Goal: Find specific page/section: Find specific page/section

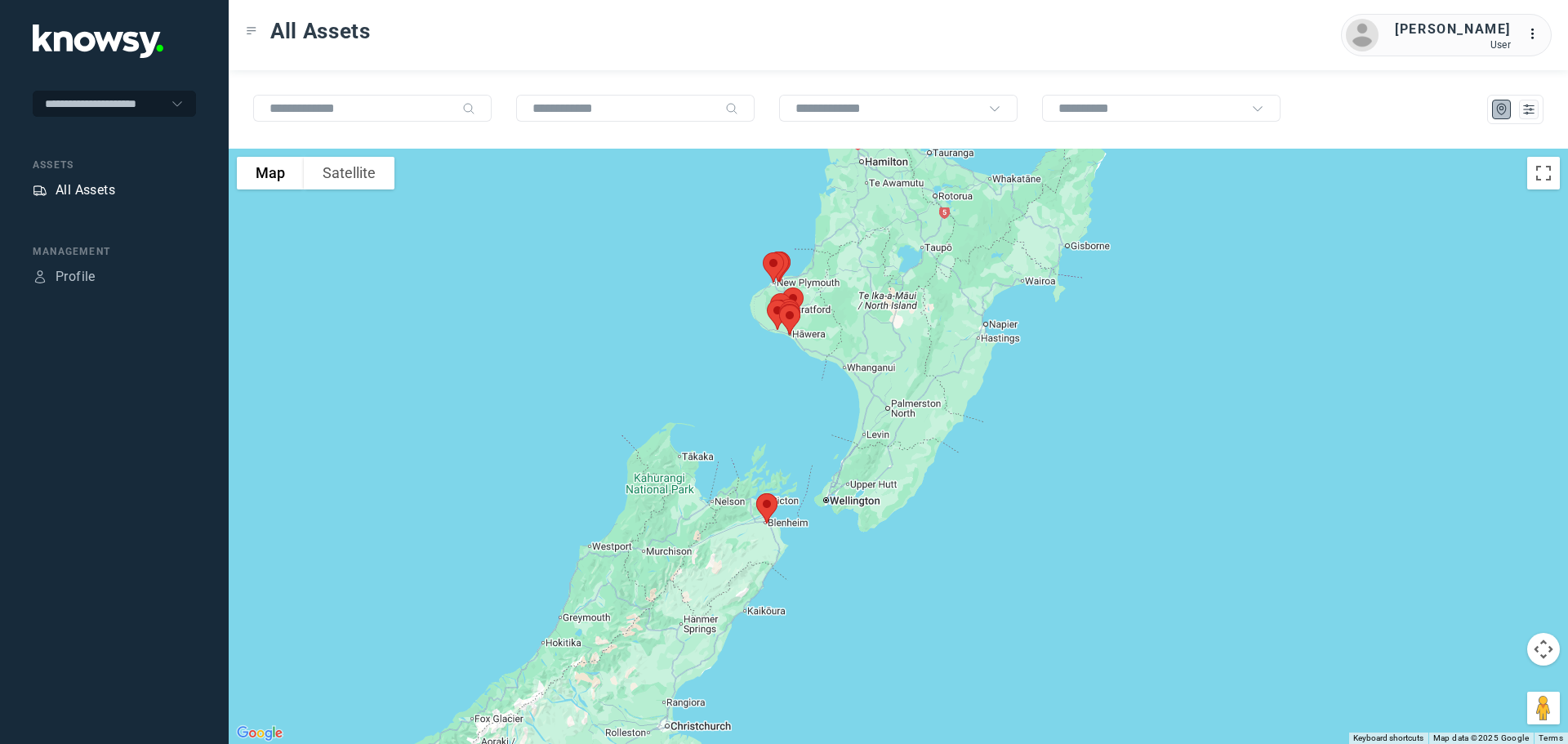
click at [96, 187] on div "All Assets" at bounding box center [86, 190] width 60 height 20
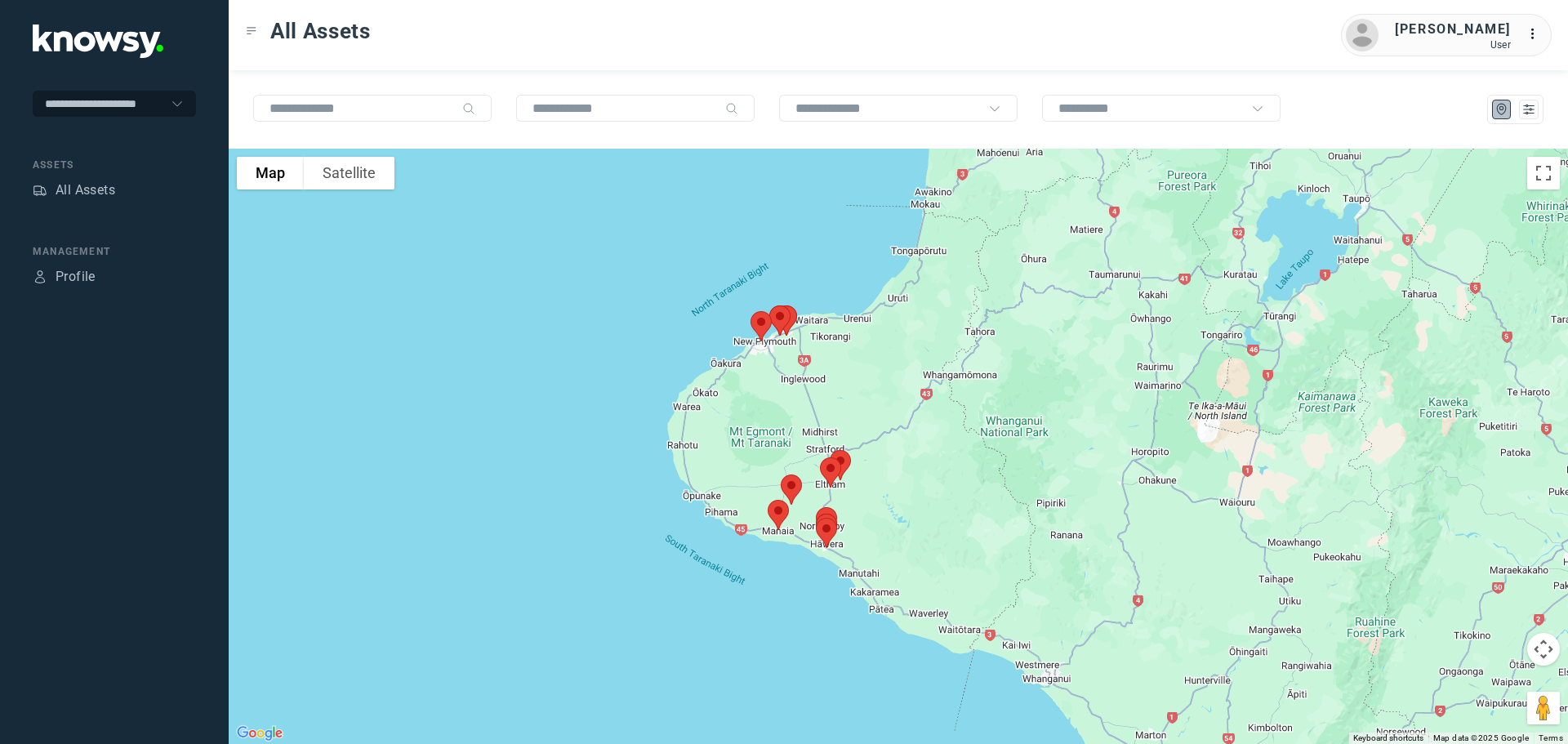
drag, startPoint x: 642, startPoint y: 421, endPoint x: 982, endPoint y: 395, distance: 341.0
click at [982, 396] on div at bounding box center [899, 446] width 1340 height 595
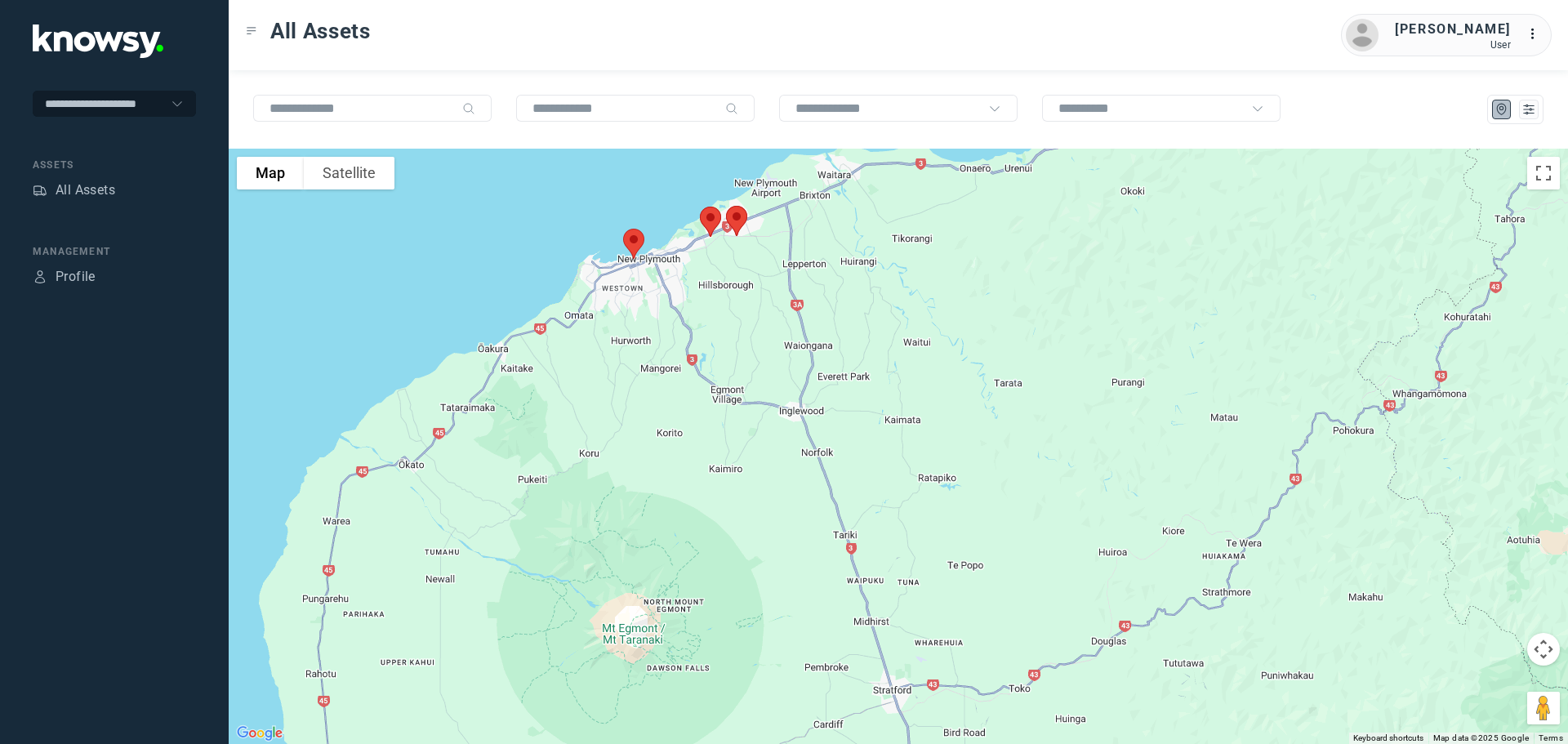
drag, startPoint x: 817, startPoint y: 339, endPoint x: 895, endPoint y: 548, distance: 223.1
click at [895, 548] on div at bounding box center [899, 446] width 1340 height 595
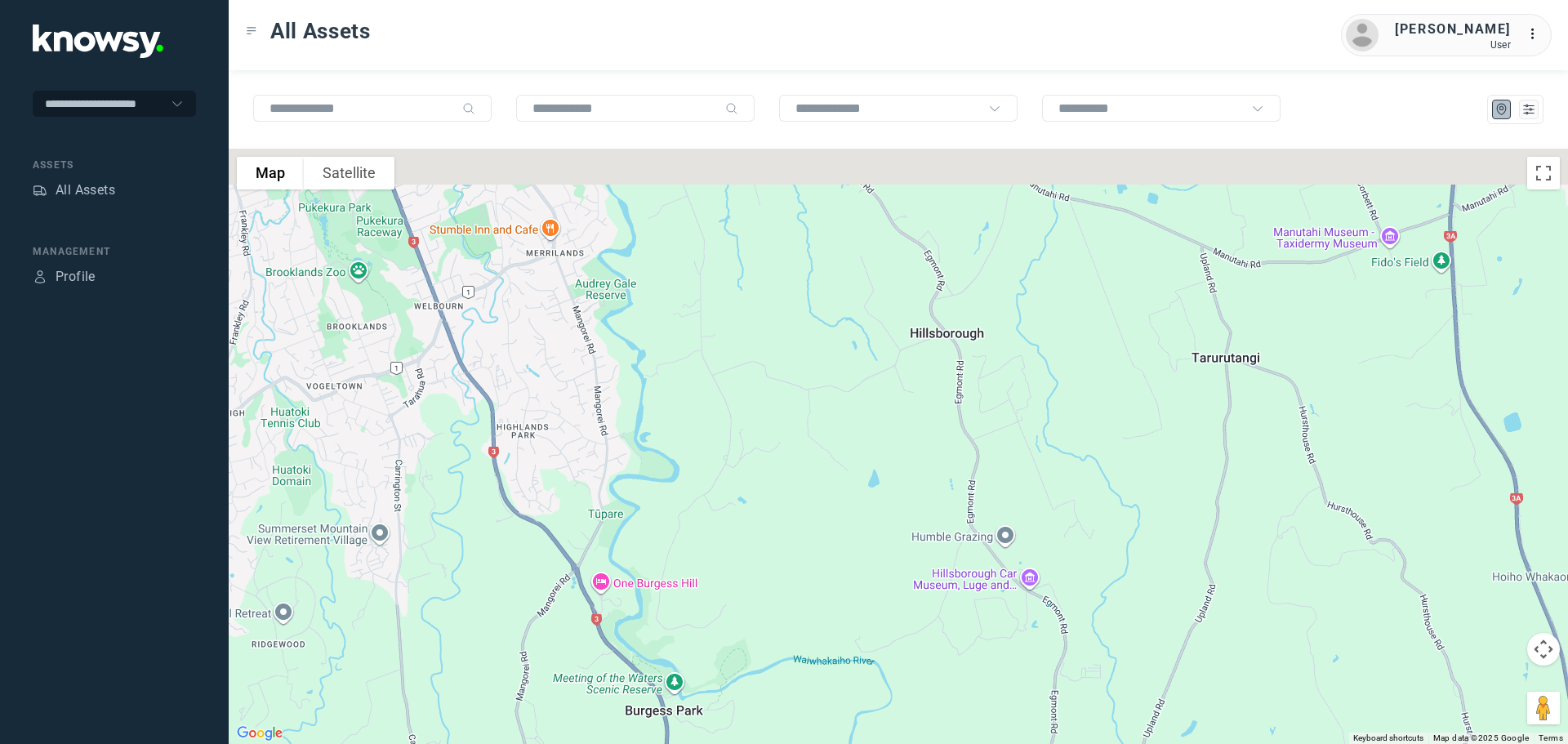
drag, startPoint x: 781, startPoint y: 370, endPoint x: 748, endPoint y: 591, distance: 223.5
click at [751, 597] on div at bounding box center [899, 446] width 1340 height 595
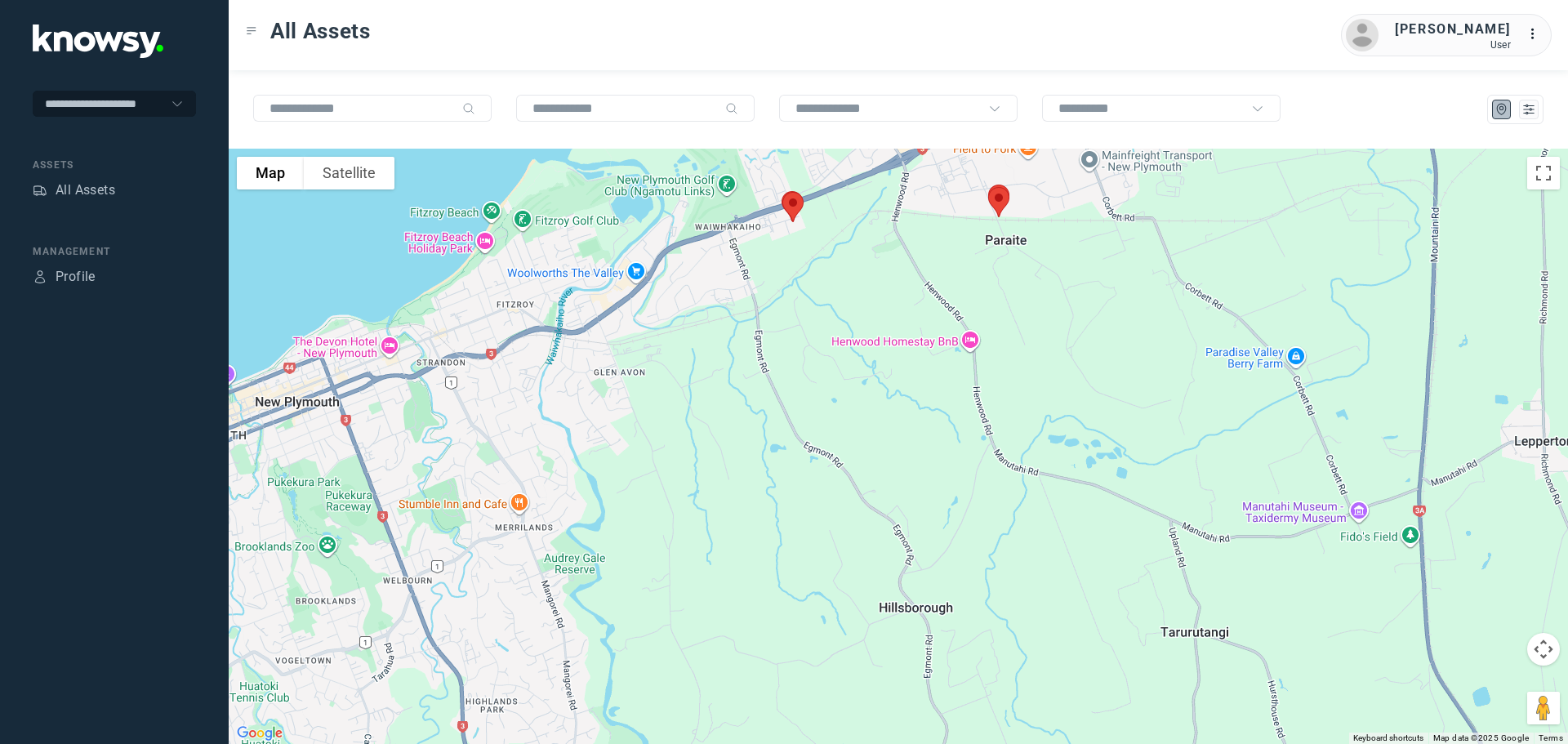
drag, startPoint x: 773, startPoint y: 406, endPoint x: 744, endPoint y: 523, distance: 120.5
click at [735, 553] on div at bounding box center [899, 446] width 1340 height 595
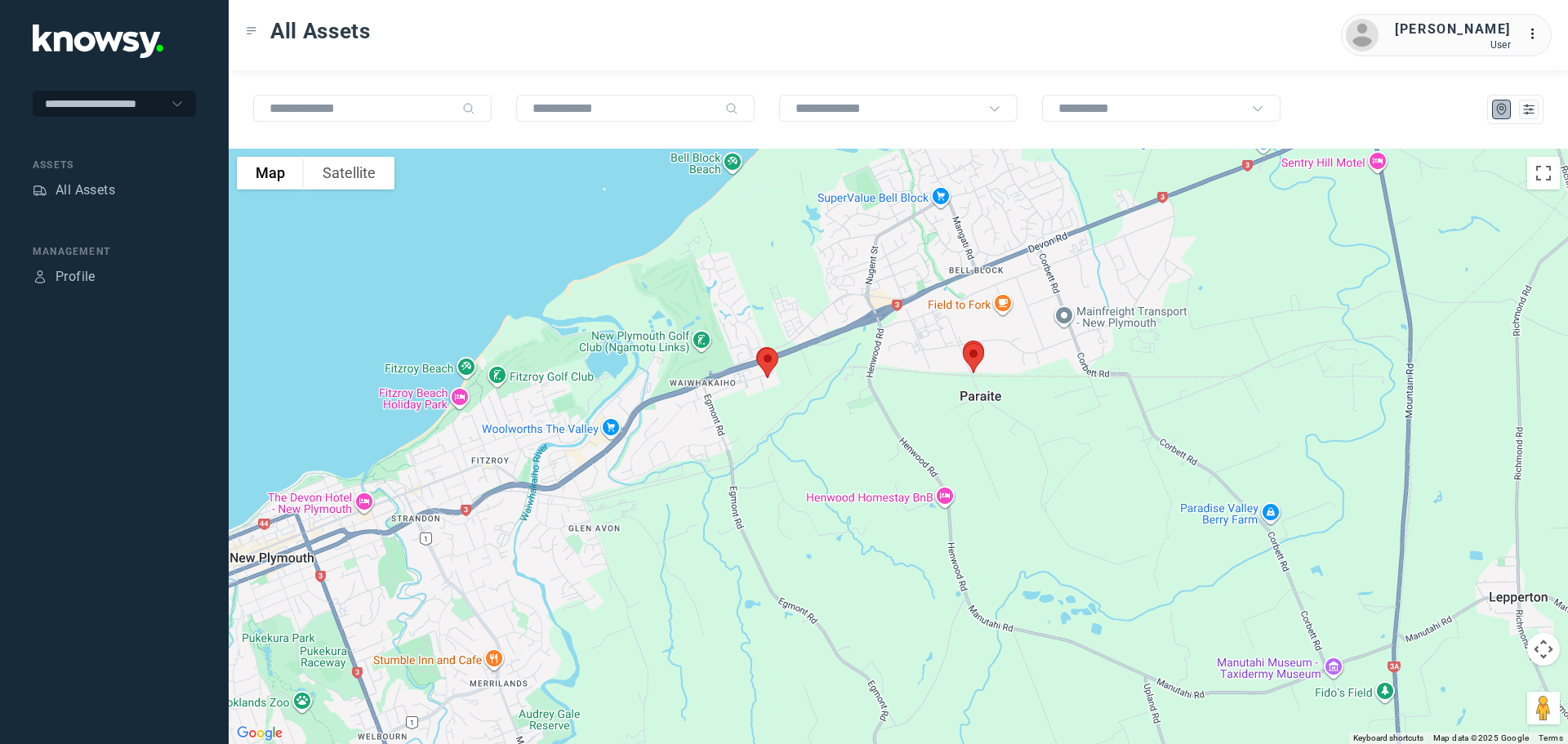
click at [795, 432] on div at bounding box center [899, 446] width 1340 height 595
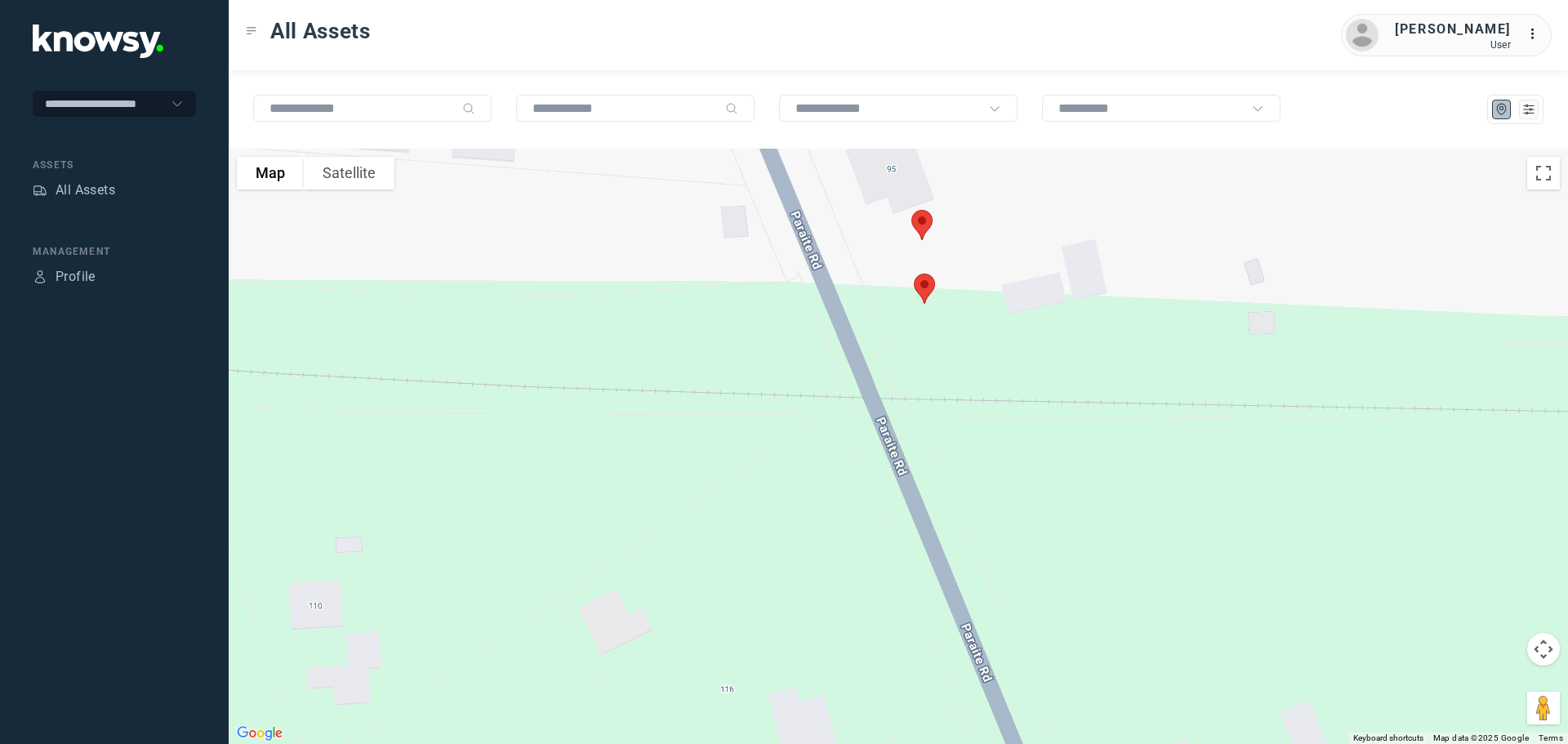
click at [926, 223] on img at bounding box center [922, 224] width 34 height 43
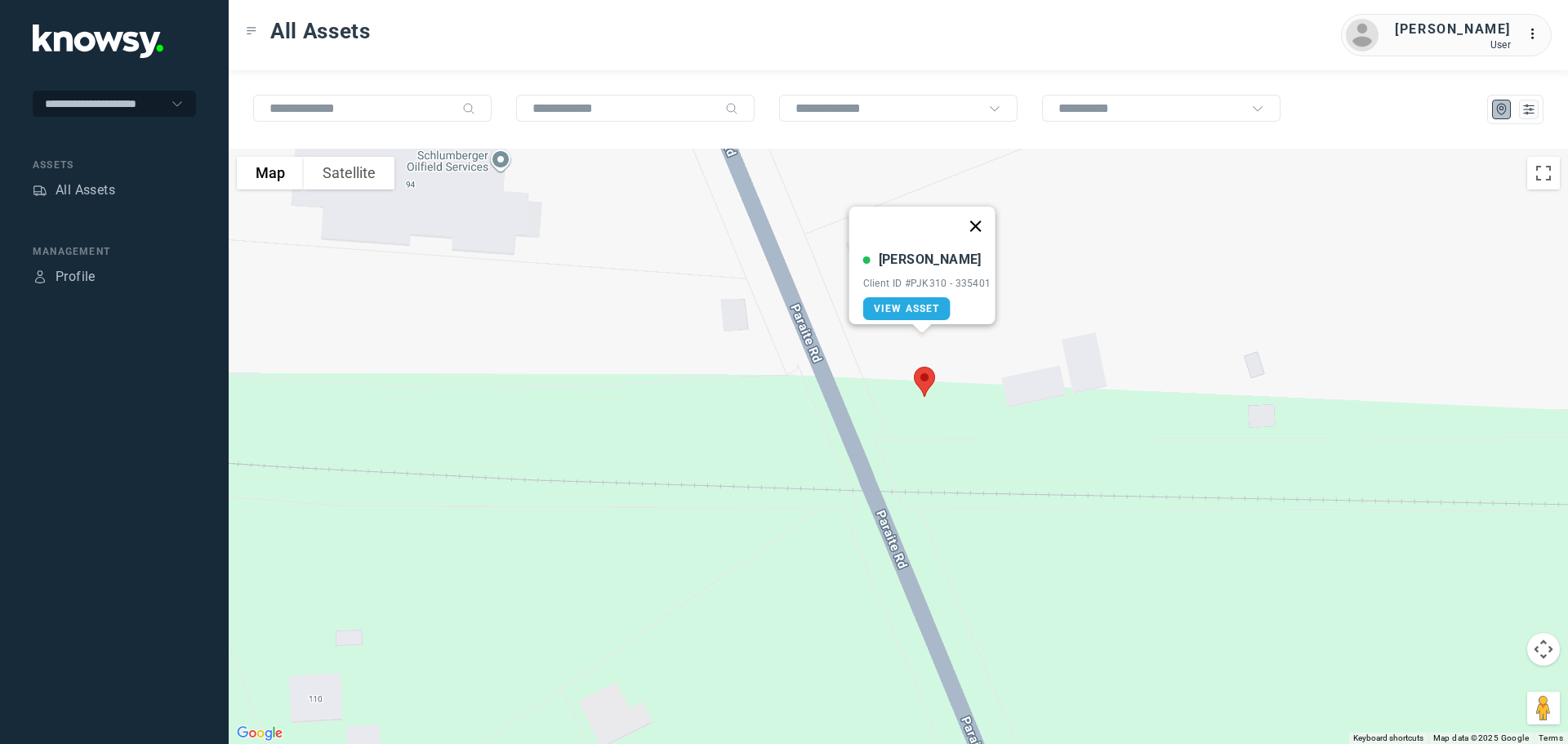
click at [976, 216] on button "Close" at bounding box center [975, 226] width 39 height 39
click at [935, 375] on img at bounding box center [925, 382] width 34 height 43
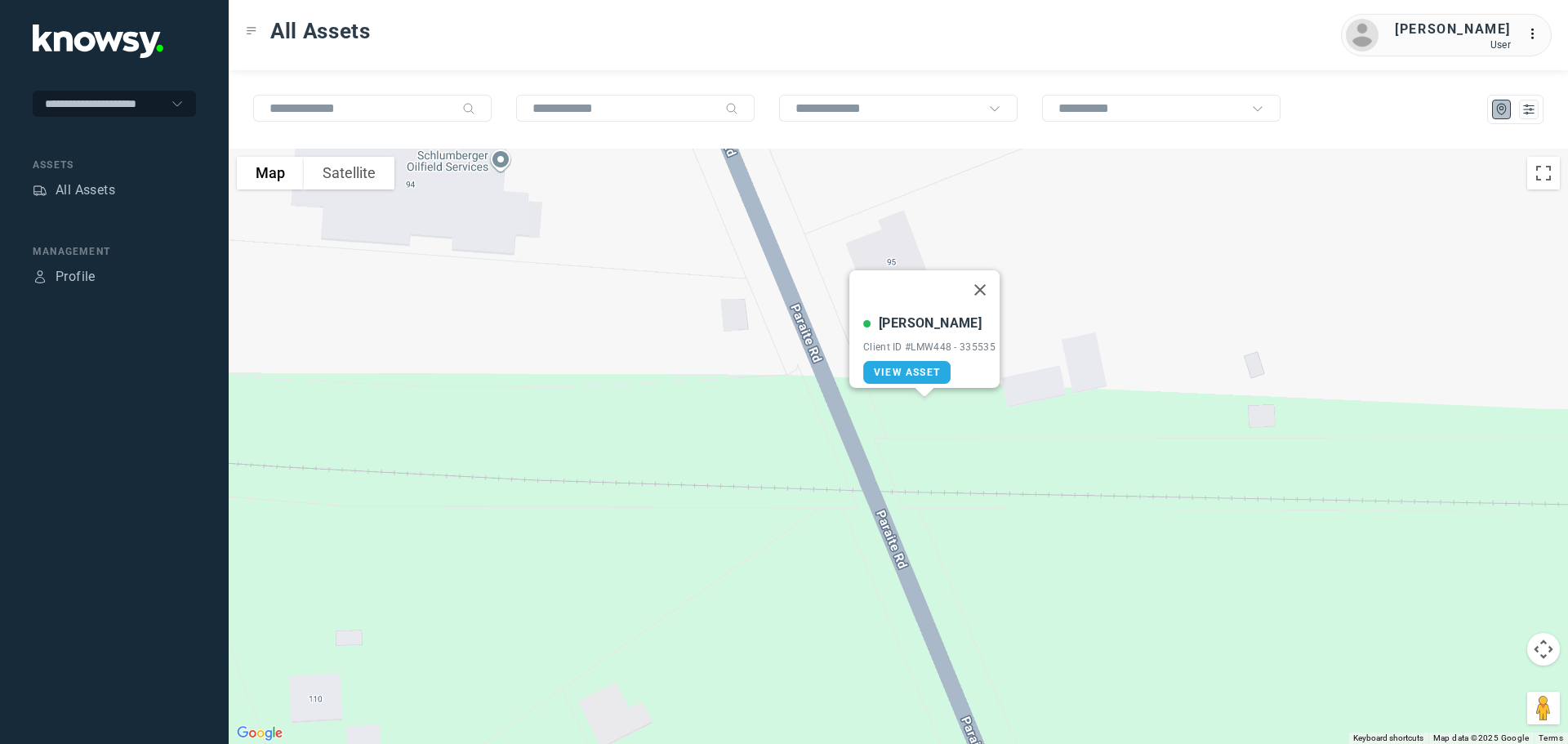
click at [982, 280] on button "Close" at bounding box center [980, 290] width 39 height 39
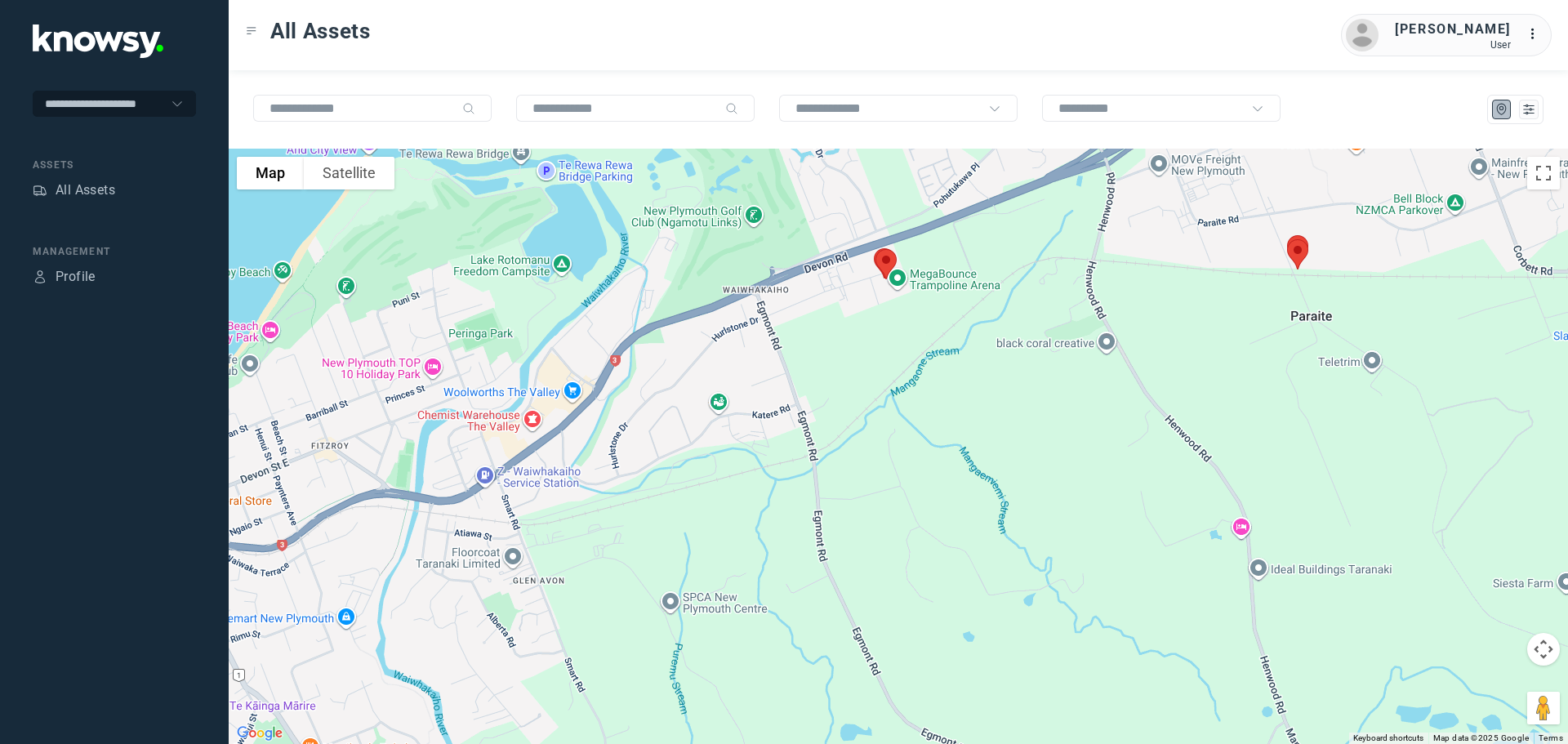
drag, startPoint x: 574, startPoint y: 229, endPoint x: 1176, endPoint y: 242, distance: 602.1
click at [1176, 242] on div at bounding box center [899, 446] width 1340 height 595
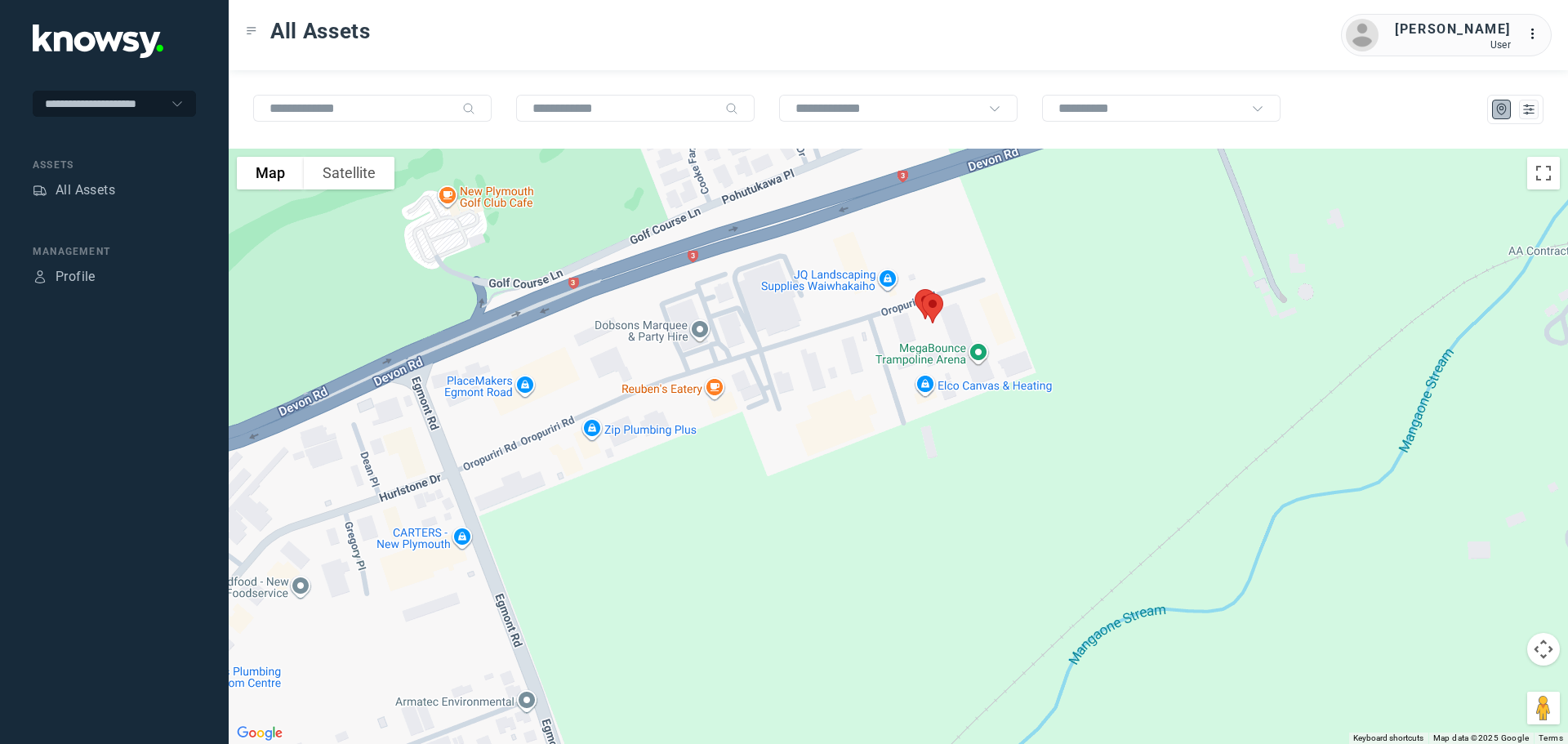
drag, startPoint x: 914, startPoint y: 260, endPoint x: 891, endPoint y: 453, distance: 194.4
click at [891, 456] on div at bounding box center [899, 446] width 1340 height 595
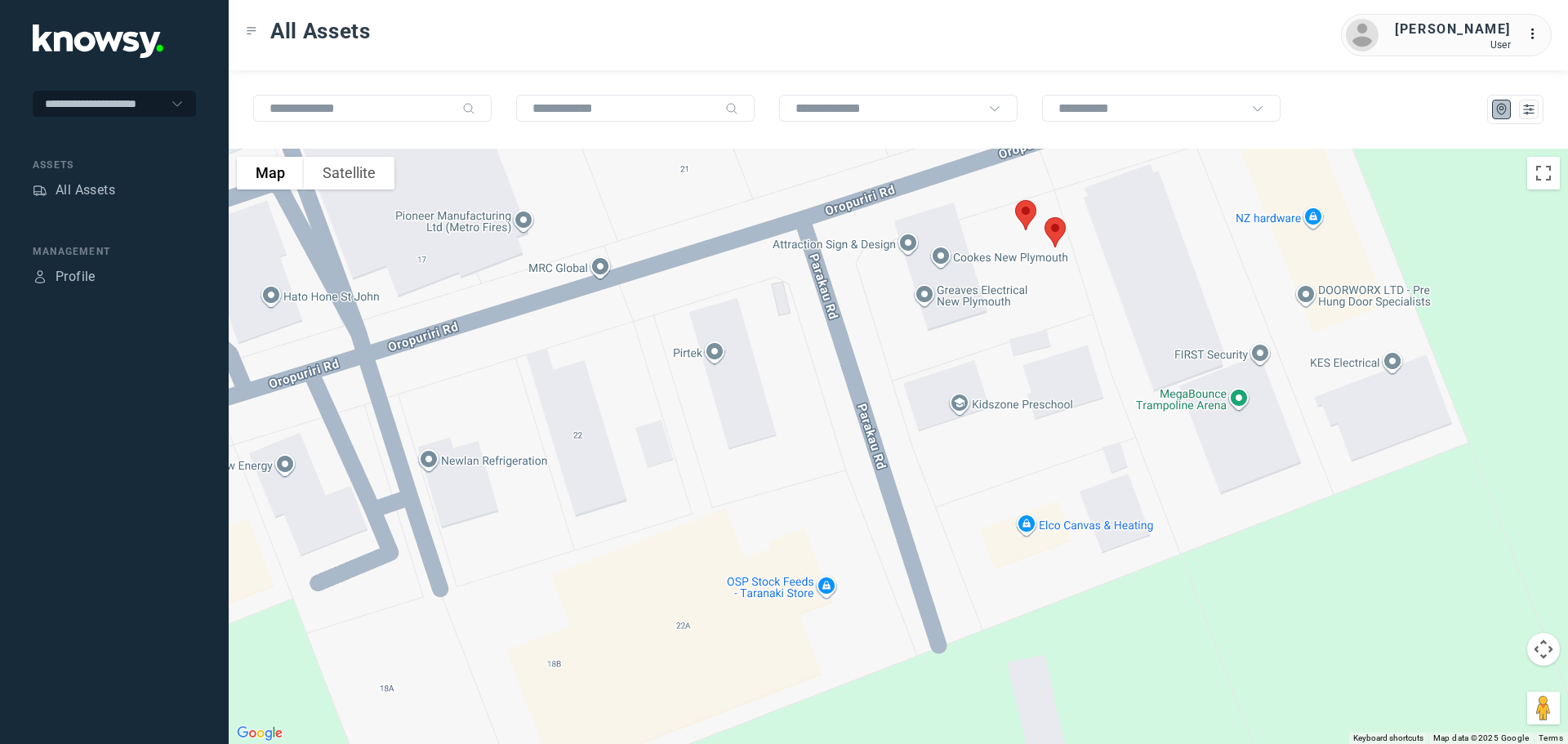
drag, startPoint x: 968, startPoint y: 389, endPoint x: 927, endPoint y: 470, distance: 90.8
click at [927, 470] on div at bounding box center [899, 446] width 1340 height 595
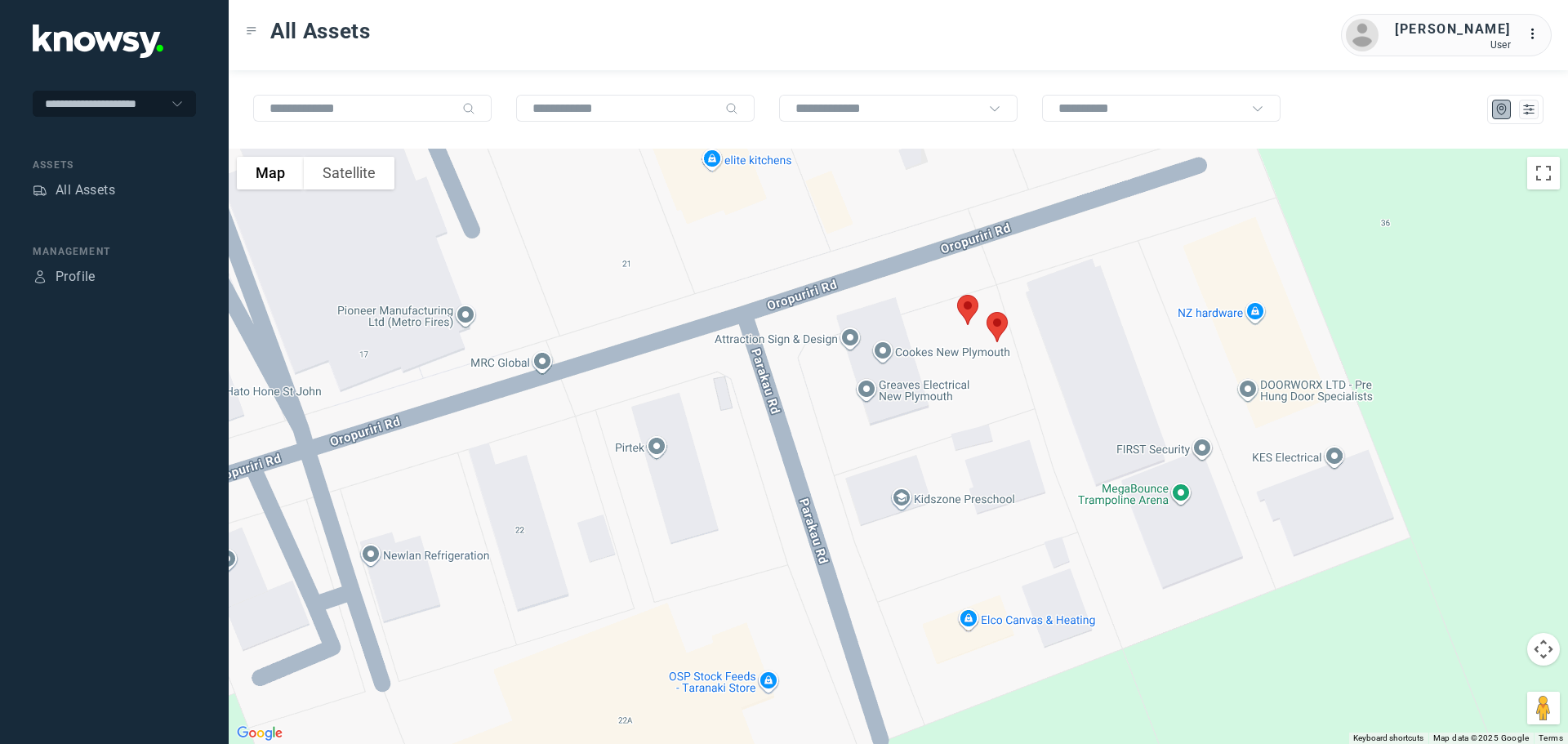
click at [1000, 326] on img at bounding box center [997, 327] width 34 height 43
click at [1052, 225] on button "Close" at bounding box center [1052, 236] width 39 height 39
click at [960, 303] on img at bounding box center [967, 310] width 34 height 43
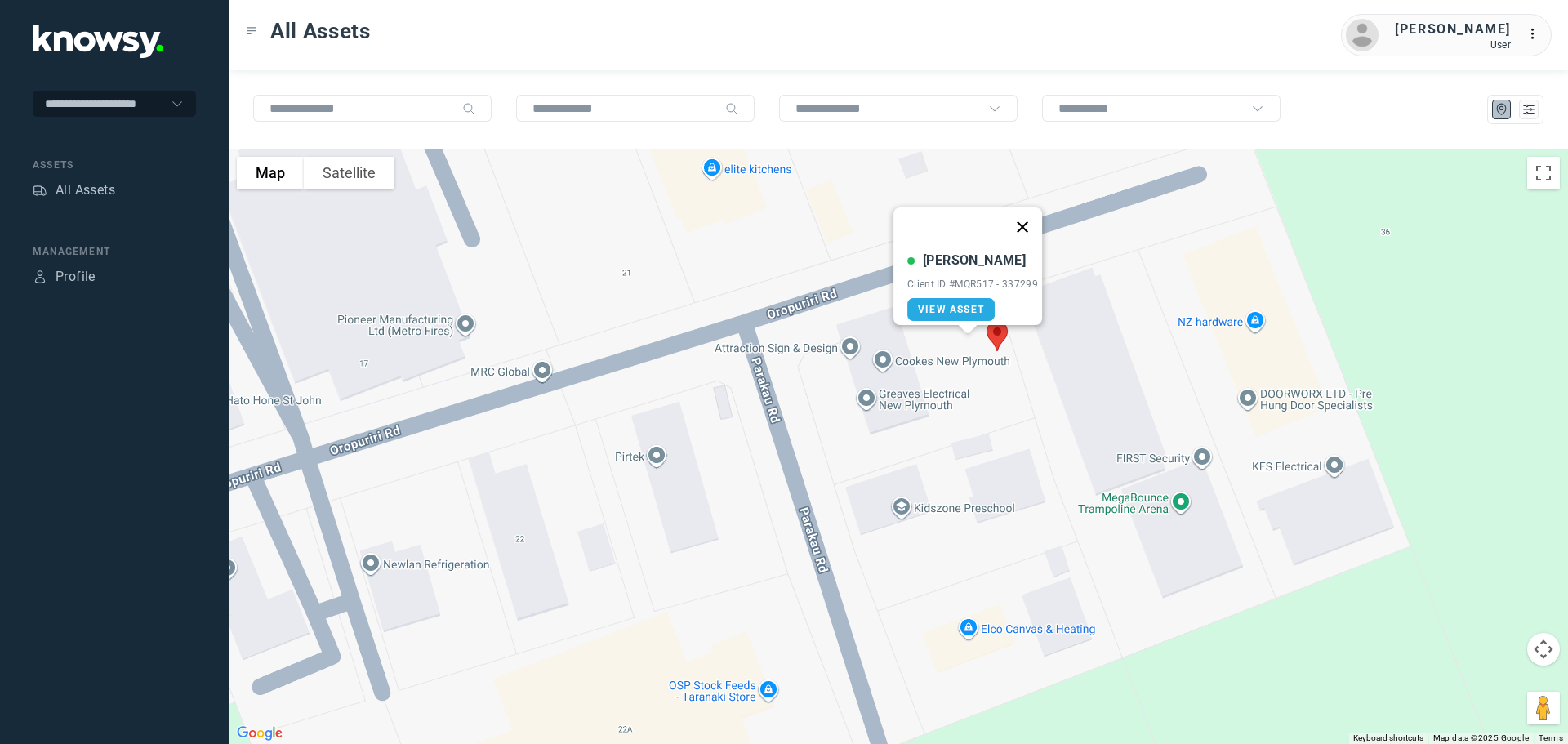
click at [1034, 218] on button "Close" at bounding box center [1022, 227] width 39 height 39
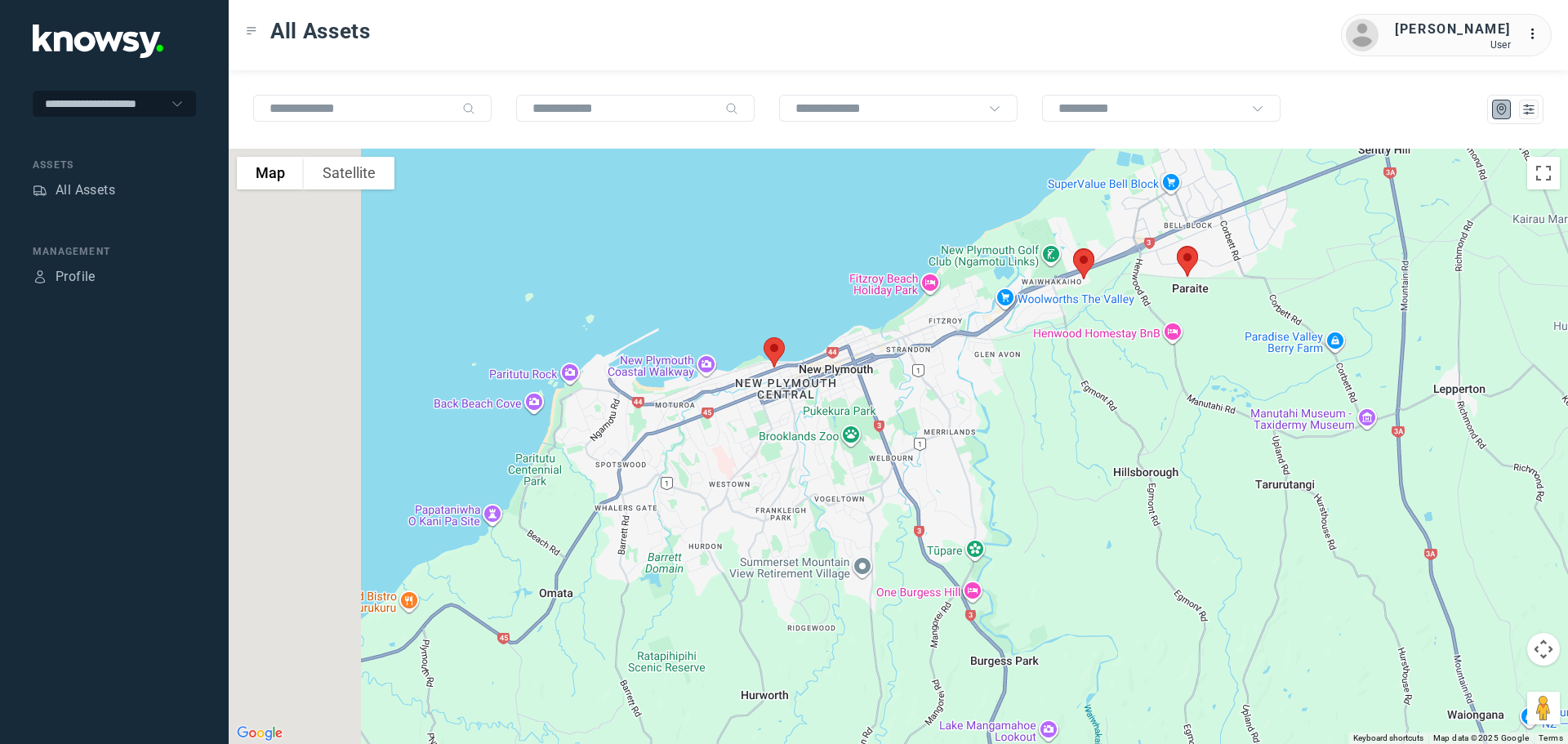
drag, startPoint x: 596, startPoint y: 443, endPoint x: 922, endPoint y: 331, distance: 344.7
click at [922, 331] on div at bounding box center [899, 446] width 1340 height 595
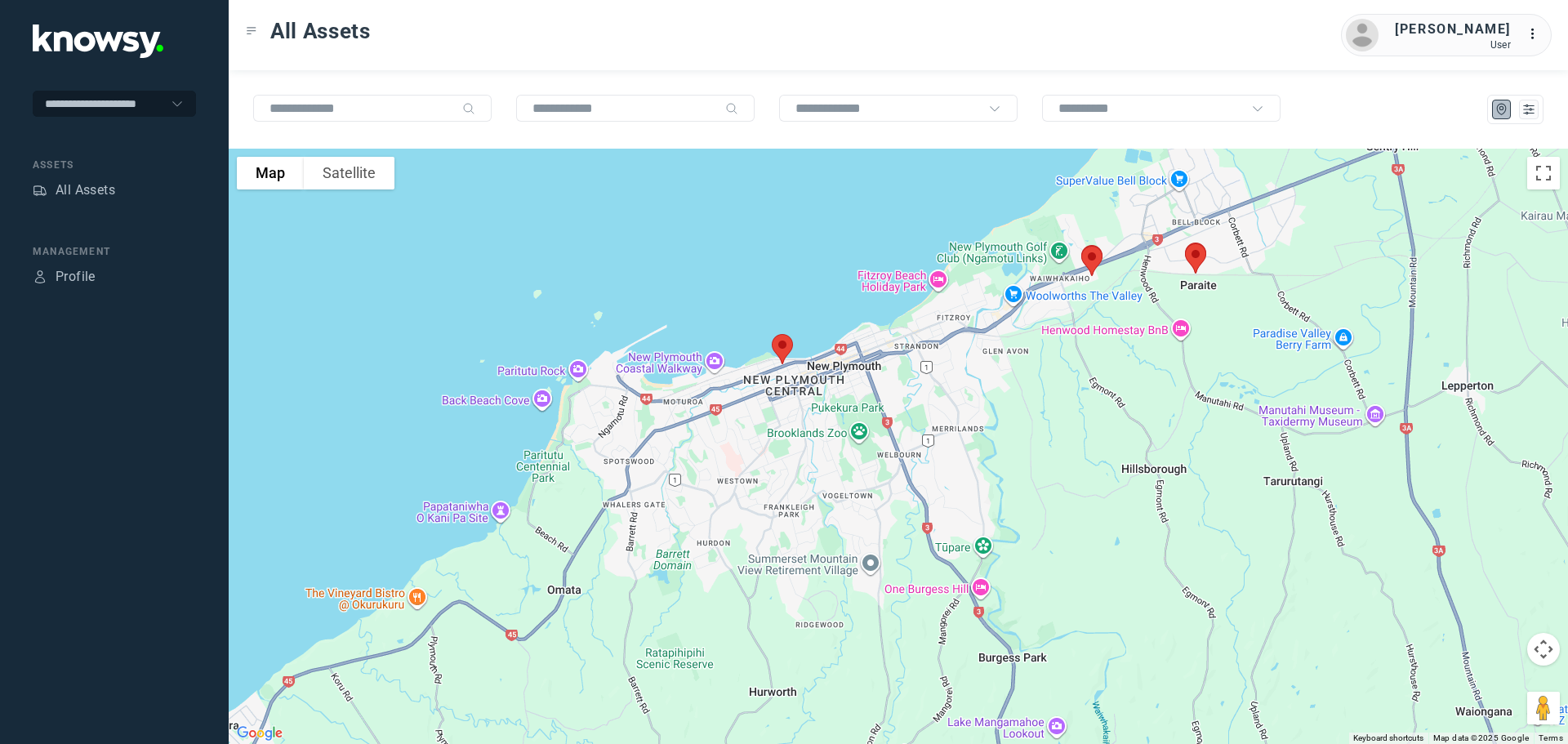
click at [778, 354] on img at bounding box center [782, 349] width 34 height 43
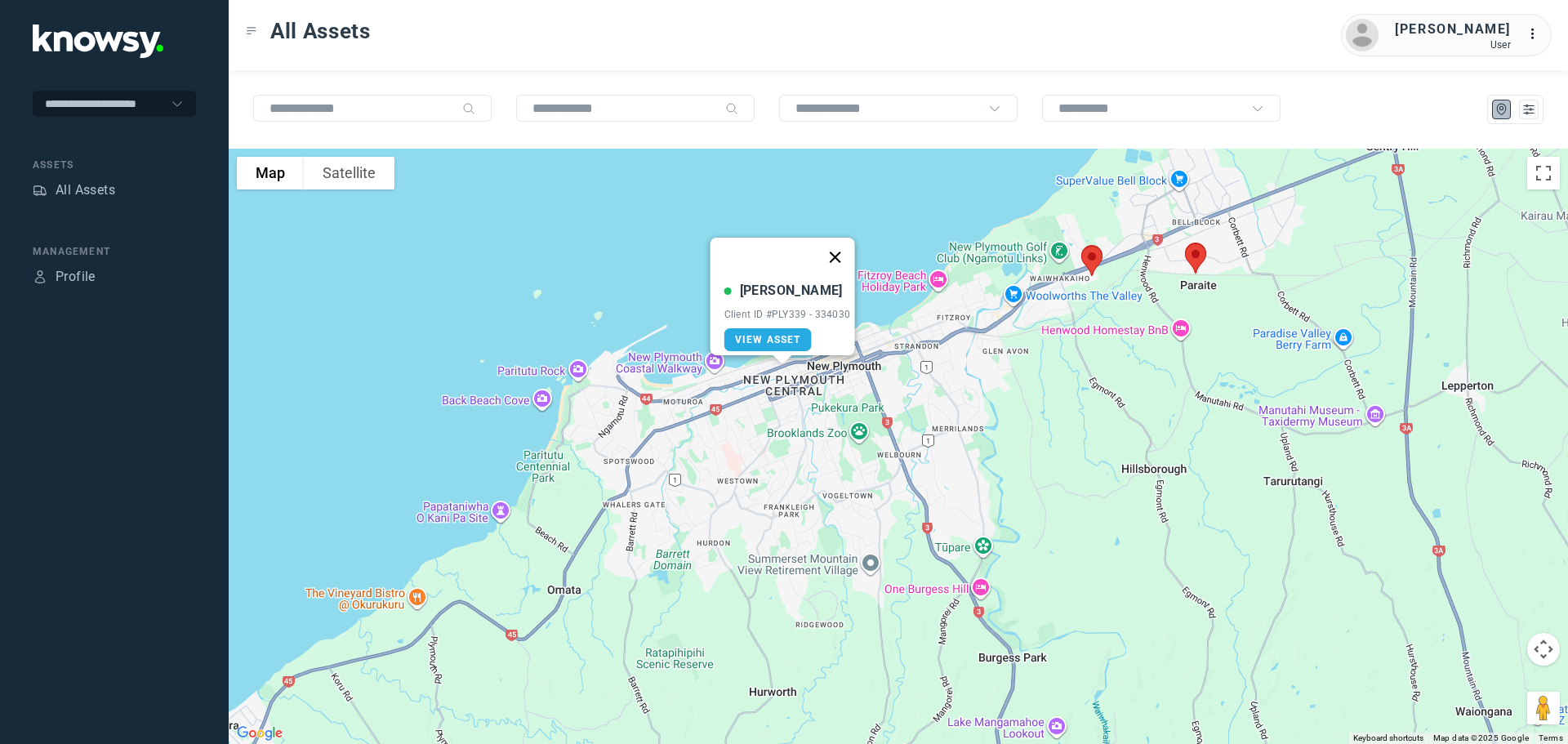
click at [849, 244] on button "Close" at bounding box center [834, 257] width 39 height 39
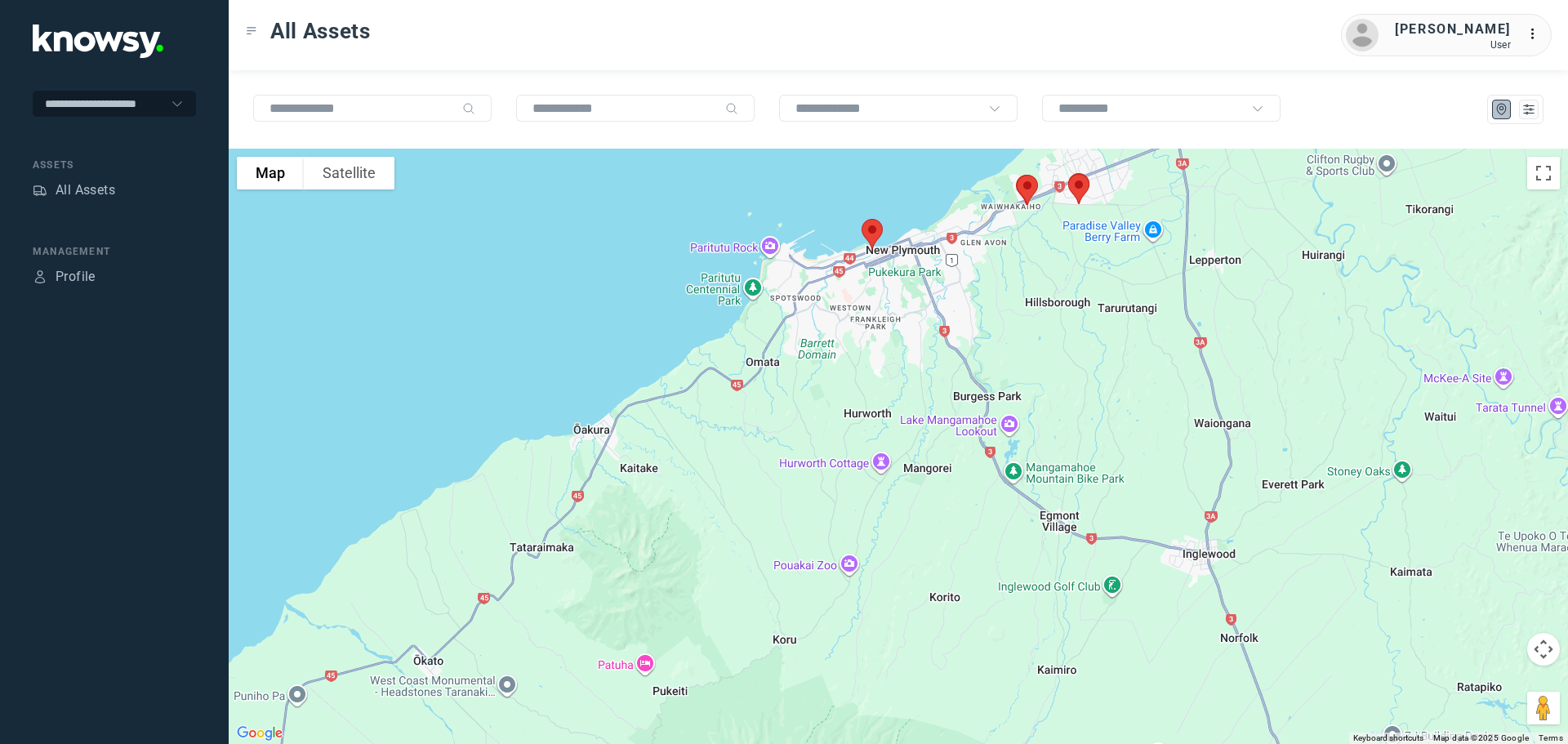
drag, startPoint x: 1094, startPoint y: 526, endPoint x: 1021, endPoint y: 276, distance: 260.4
click at [1023, 279] on div at bounding box center [899, 446] width 1340 height 595
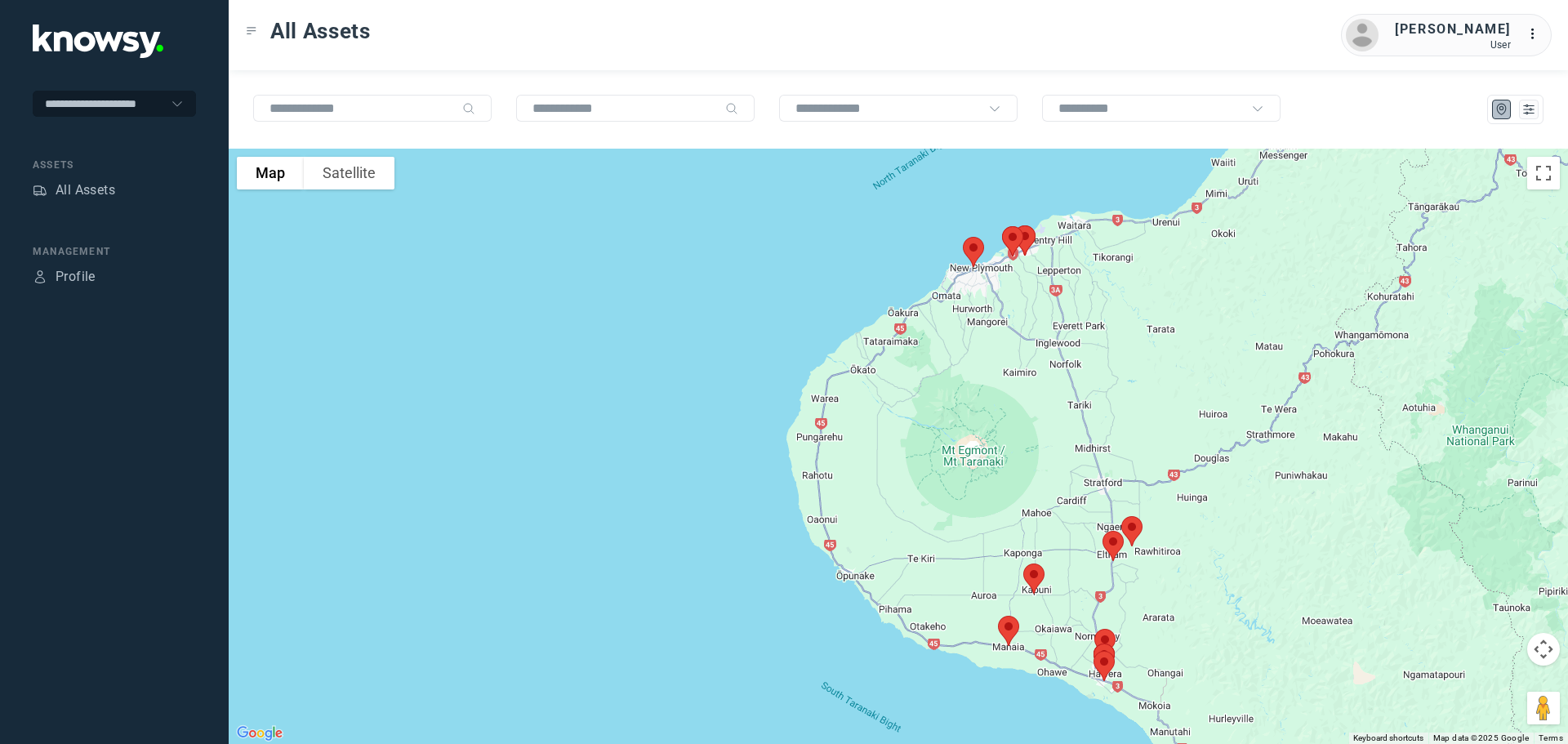
drag, startPoint x: 1052, startPoint y: 502, endPoint x: 987, endPoint y: 396, distance: 124.3
click at [988, 398] on div at bounding box center [899, 446] width 1340 height 595
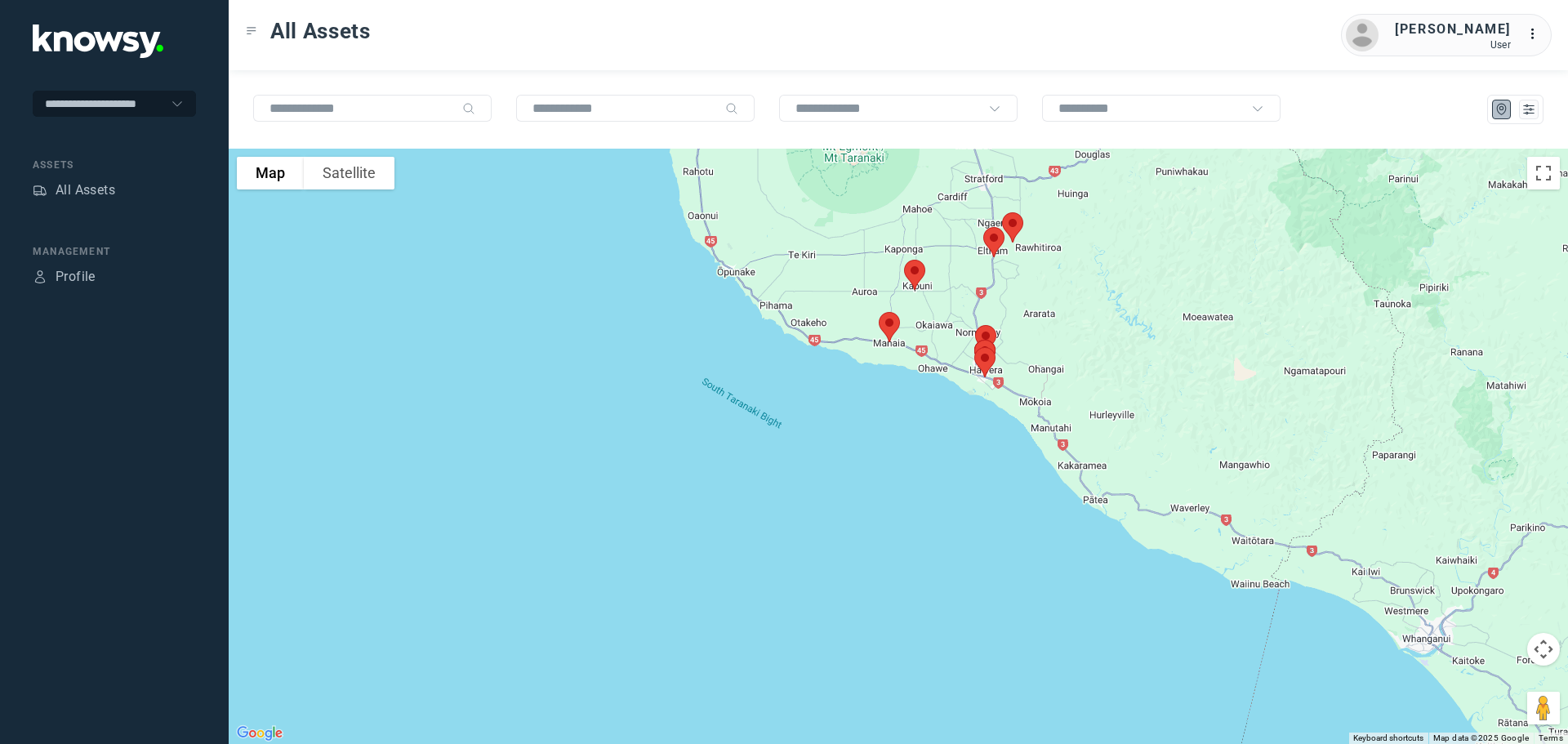
drag, startPoint x: 954, startPoint y: 395, endPoint x: 901, endPoint y: 182, distance: 219.5
click at [901, 182] on div at bounding box center [899, 446] width 1340 height 595
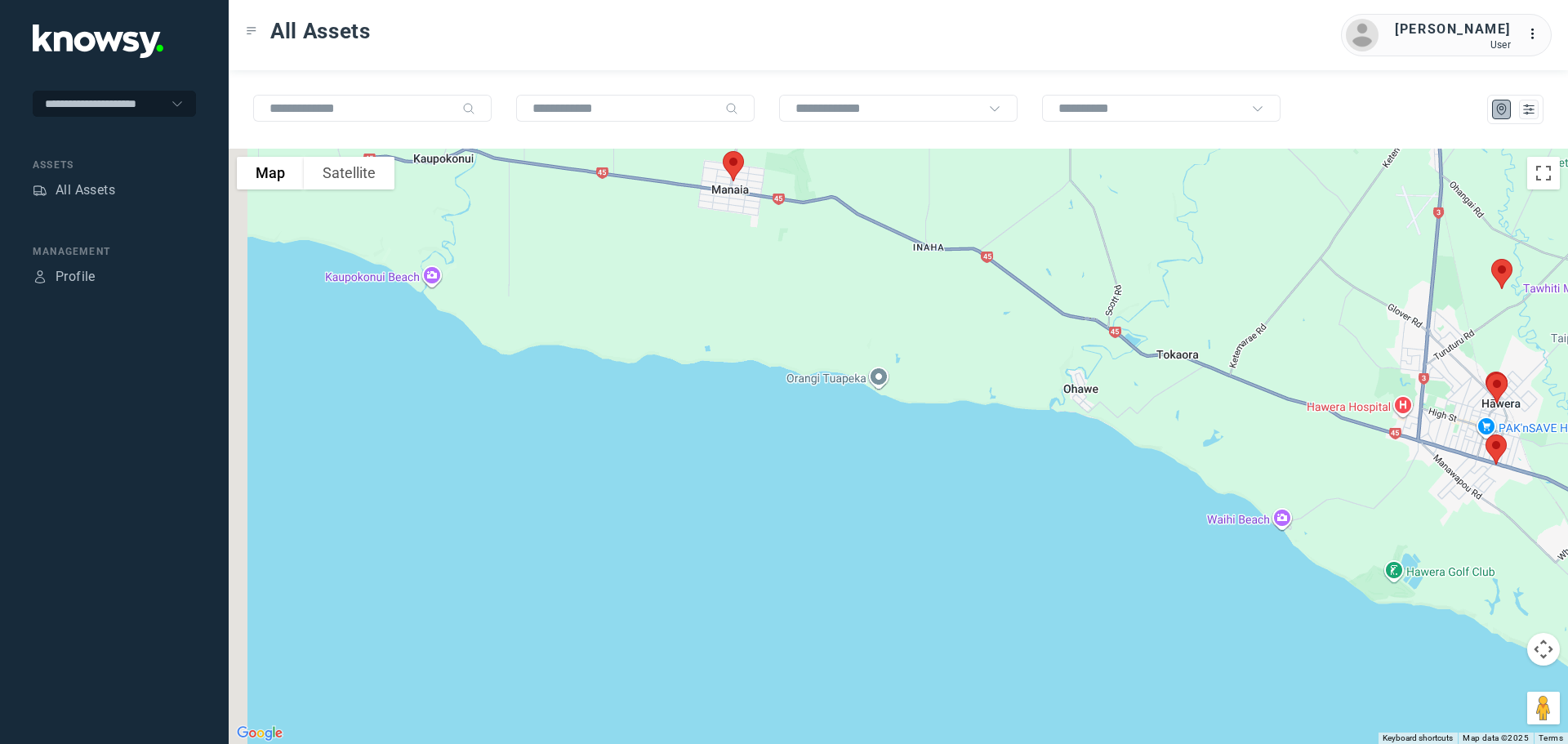
drag, startPoint x: 830, startPoint y: 304, endPoint x: 849, endPoint y: 386, distance: 84.2
click at [849, 386] on div at bounding box center [899, 446] width 1340 height 595
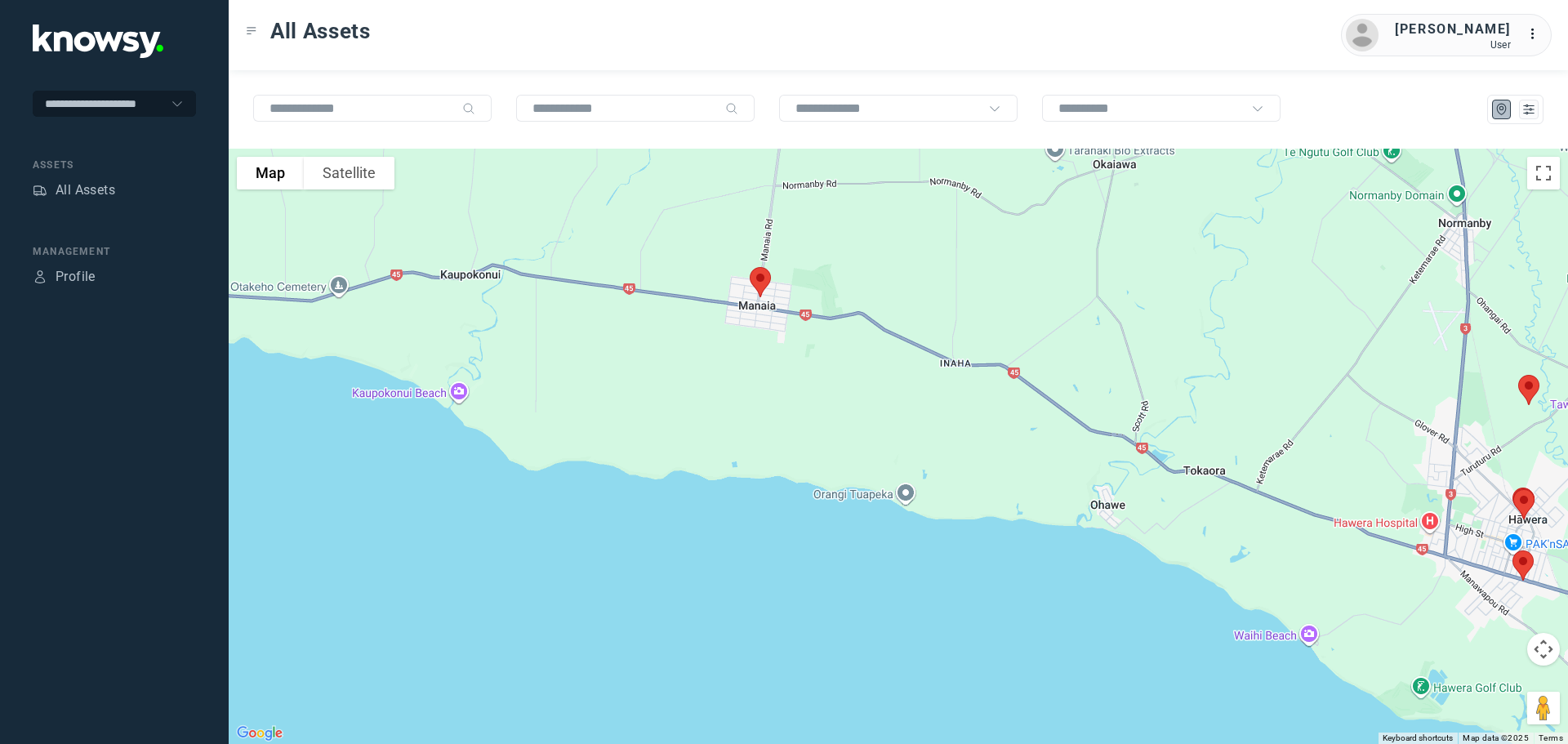
drag, startPoint x: 823, startPoint y: 321, endPoint x: 841, endPoint y: 440, distance: 120.4
click at [841, 439] on div at bounding box center [899, 446] width 1340 height 595
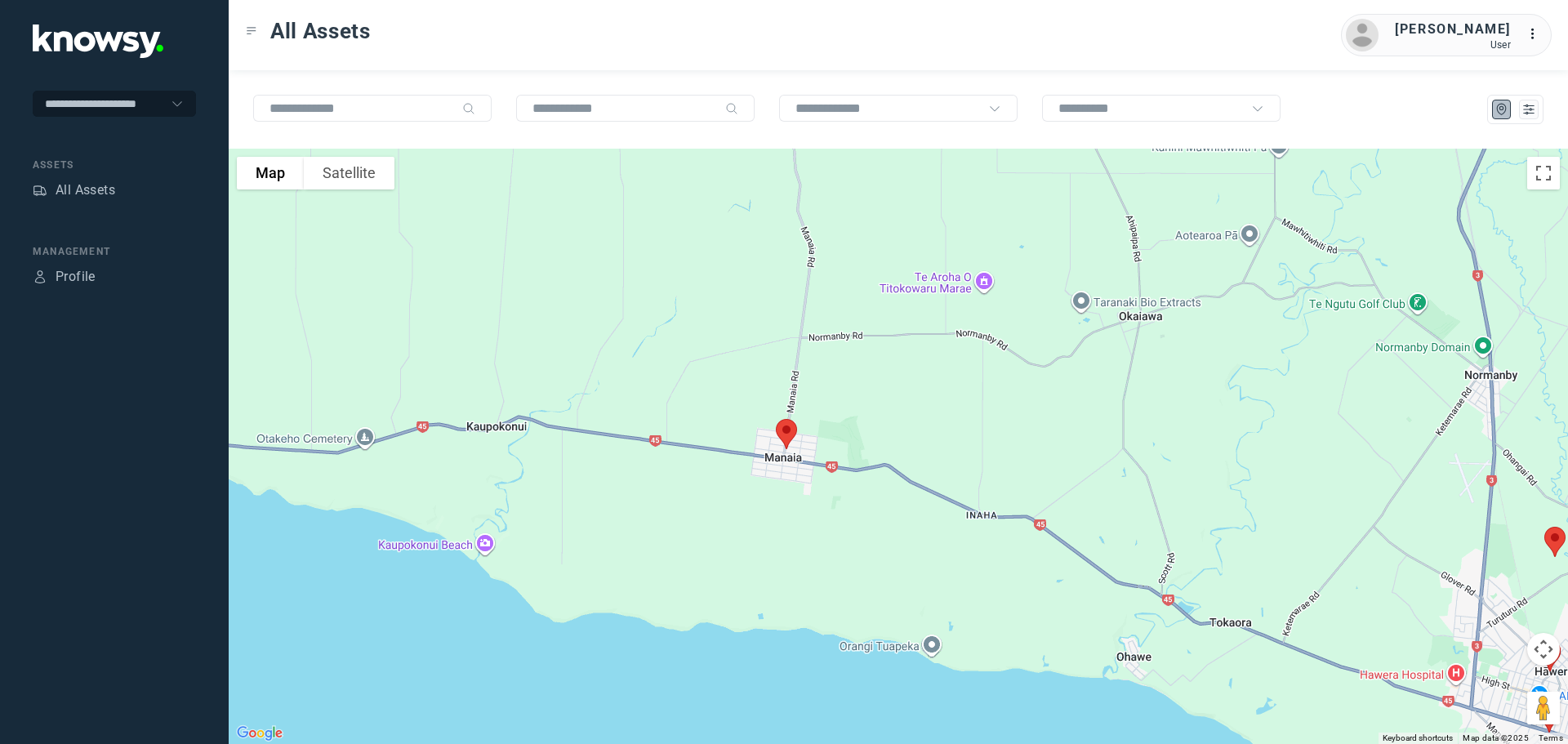
click at [782, 432] on img at bounding box center [786, 434] width 34 height 43
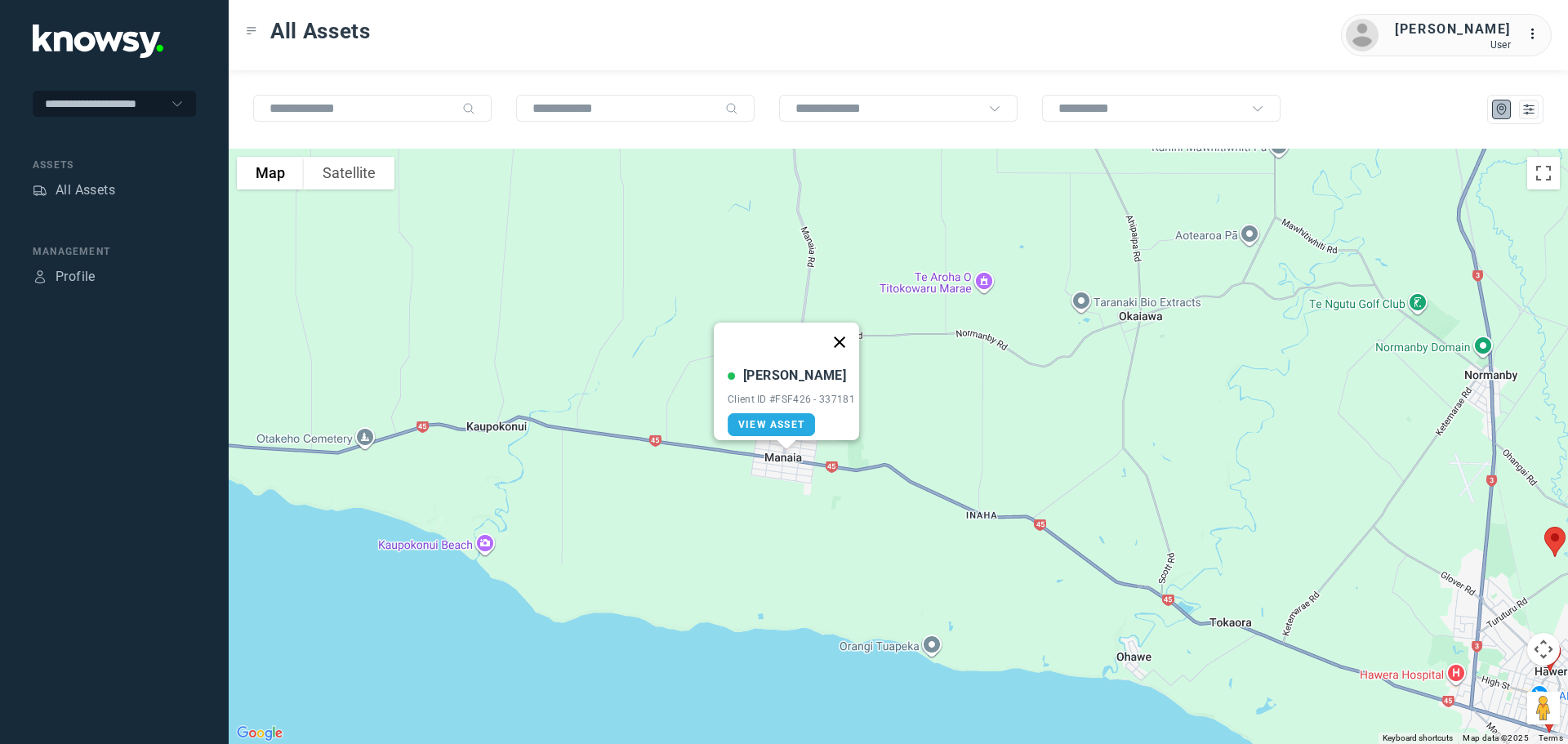
click at [847, 330] on button "Close" at bounding box center [840, 343] width 39 height 39
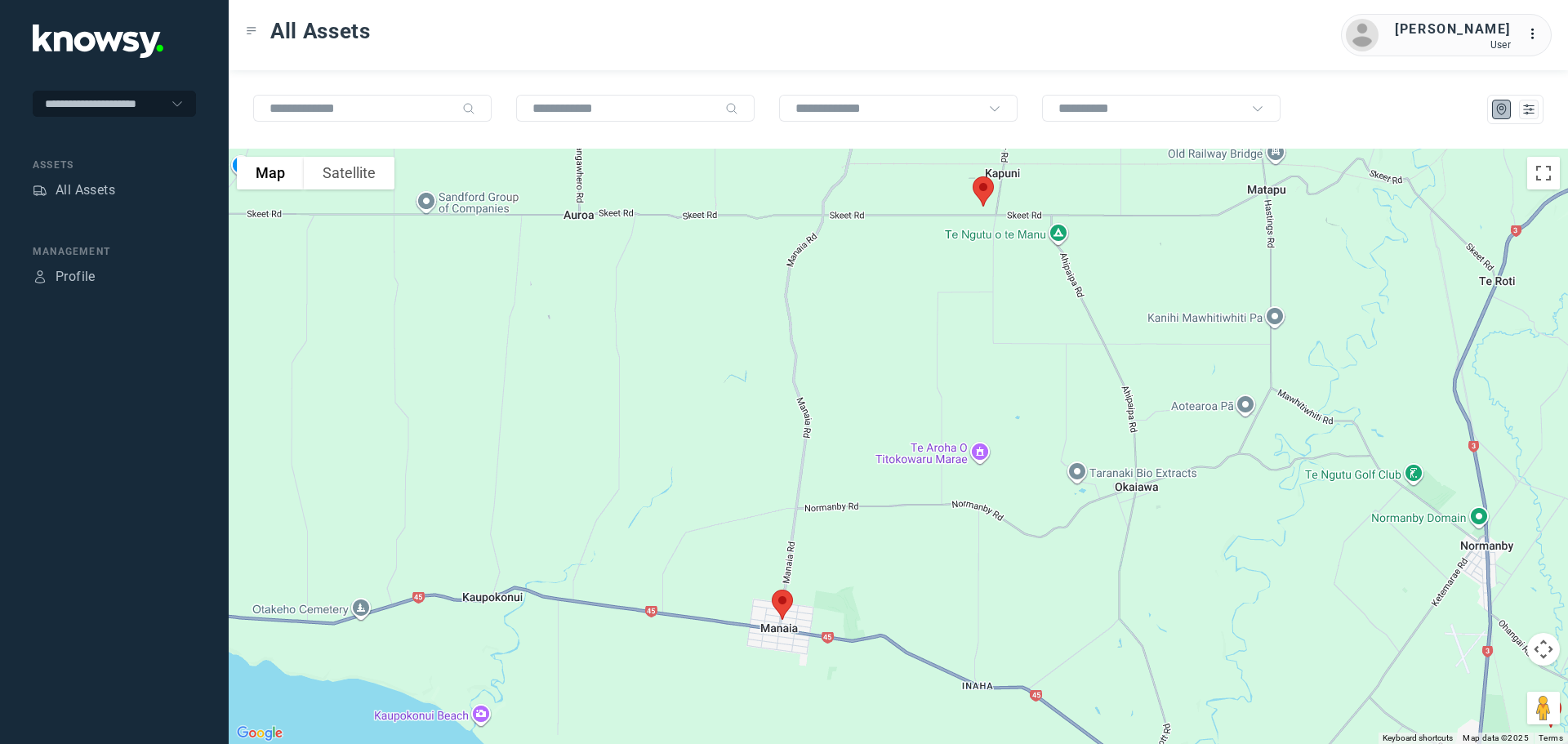
drag, startPoint x: 918, startPoint y: 377, endPoint x: 922, endPoint y: 483, distance: 106.1
click at [922, 483] on div at bounding box center [899, 446] width 1340 height 595
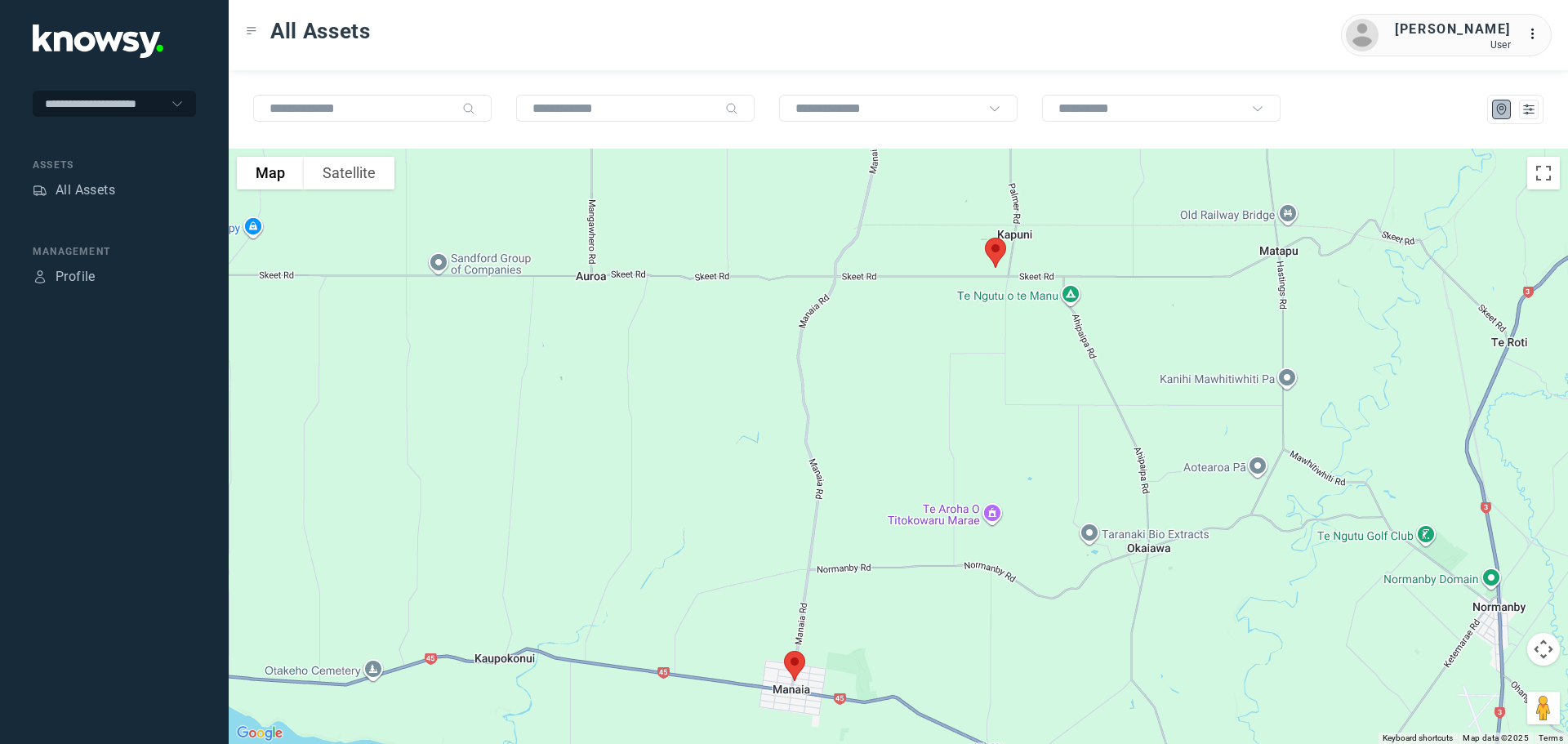
click at [994, 254] on img at bounding box center [995, 252] width 34 height 43
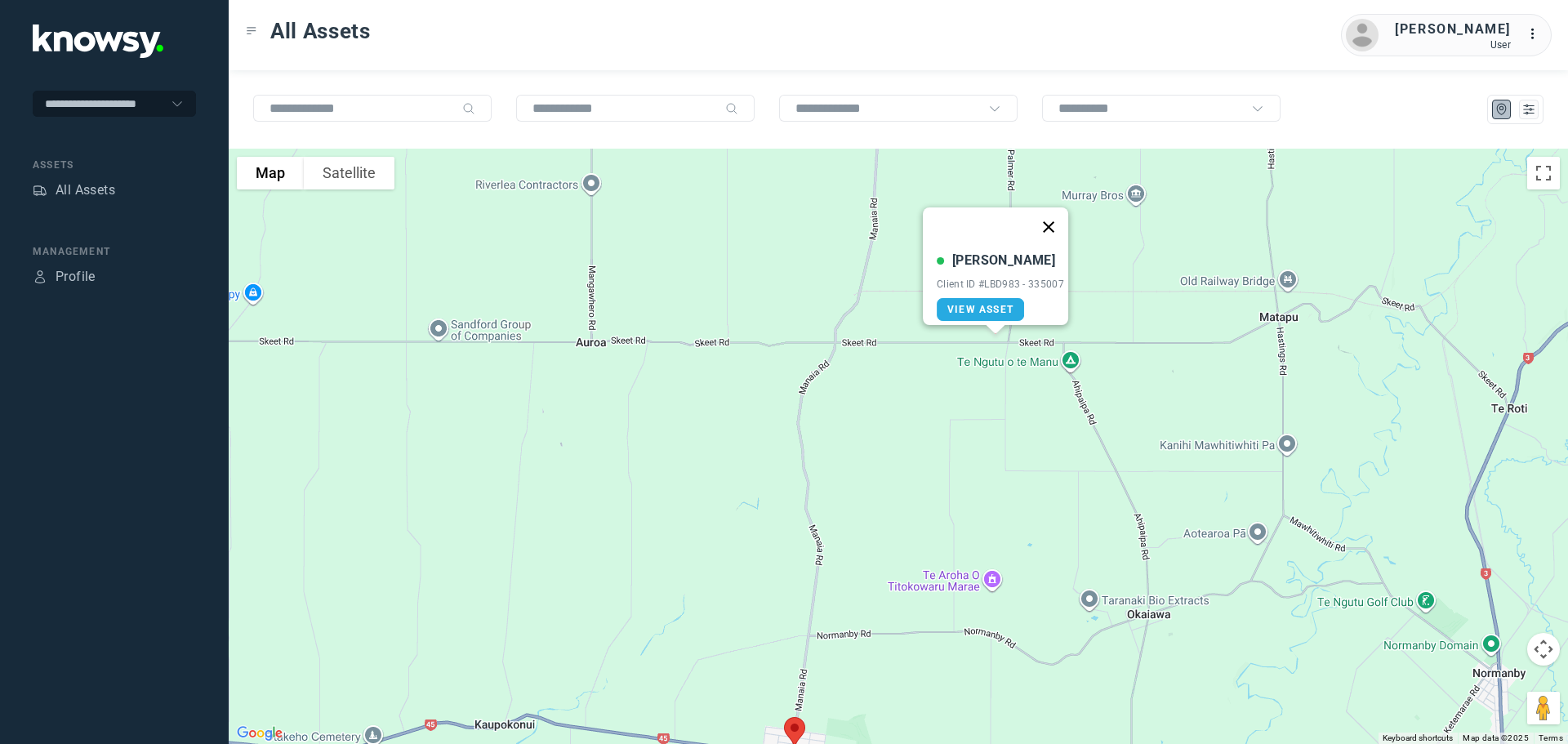
click at [1056, 218] on button "Close" at bounding box center [1048, 227] width 39 height 39
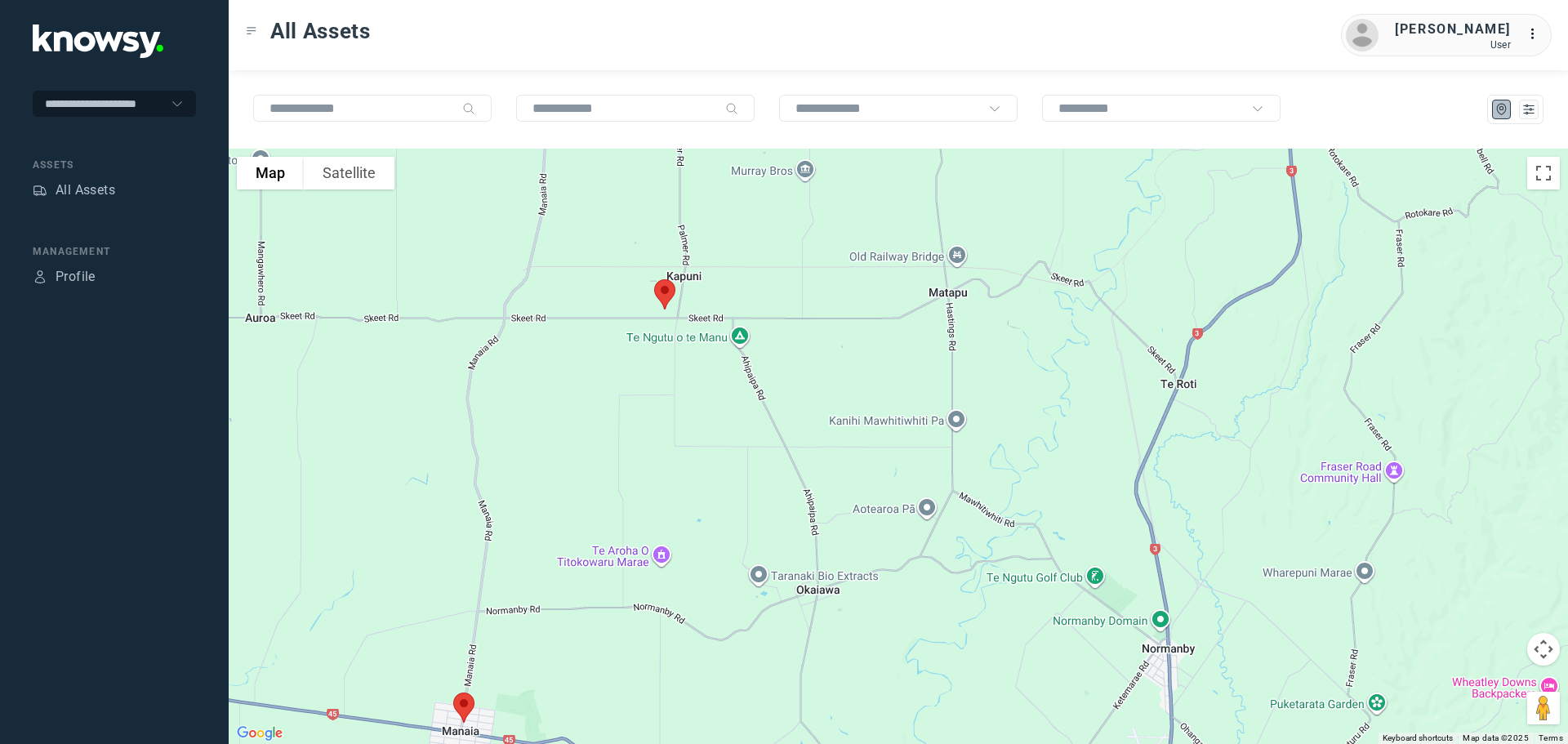
drag, startPoint x: 1276, startPoint y: 413, endPoint x: 940, endPoint y: 386, distance: 337.1
click at [940, 386] on div at bounding box center [899, 446] width 1340 height 595
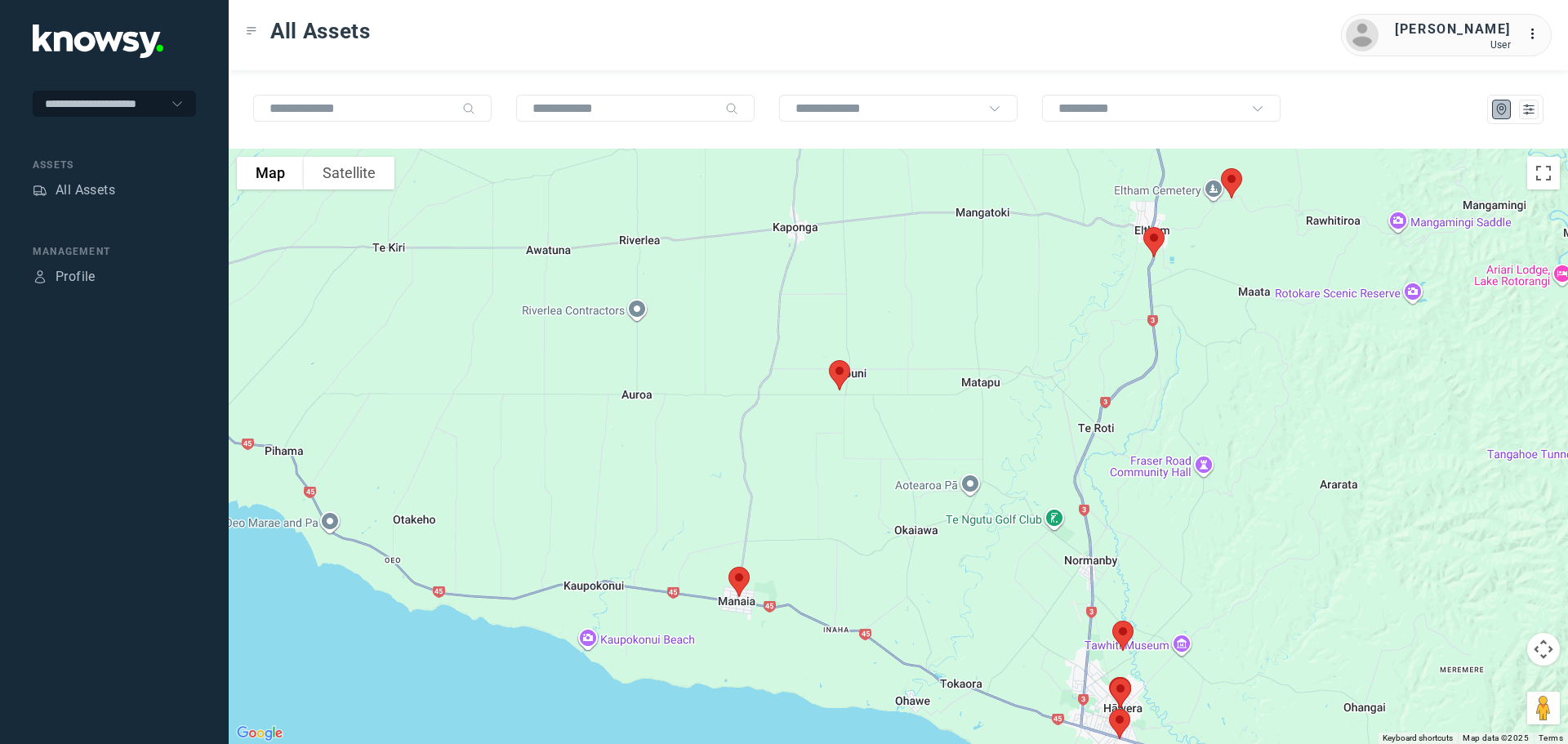
drag, startPoint x: 1196, startPoint y: 382, endPoint x: 1185, endPoint y: 412, distance: 32.0
click at [1185, 412] on div at bounding box center [899, 446] width 1340 height 595
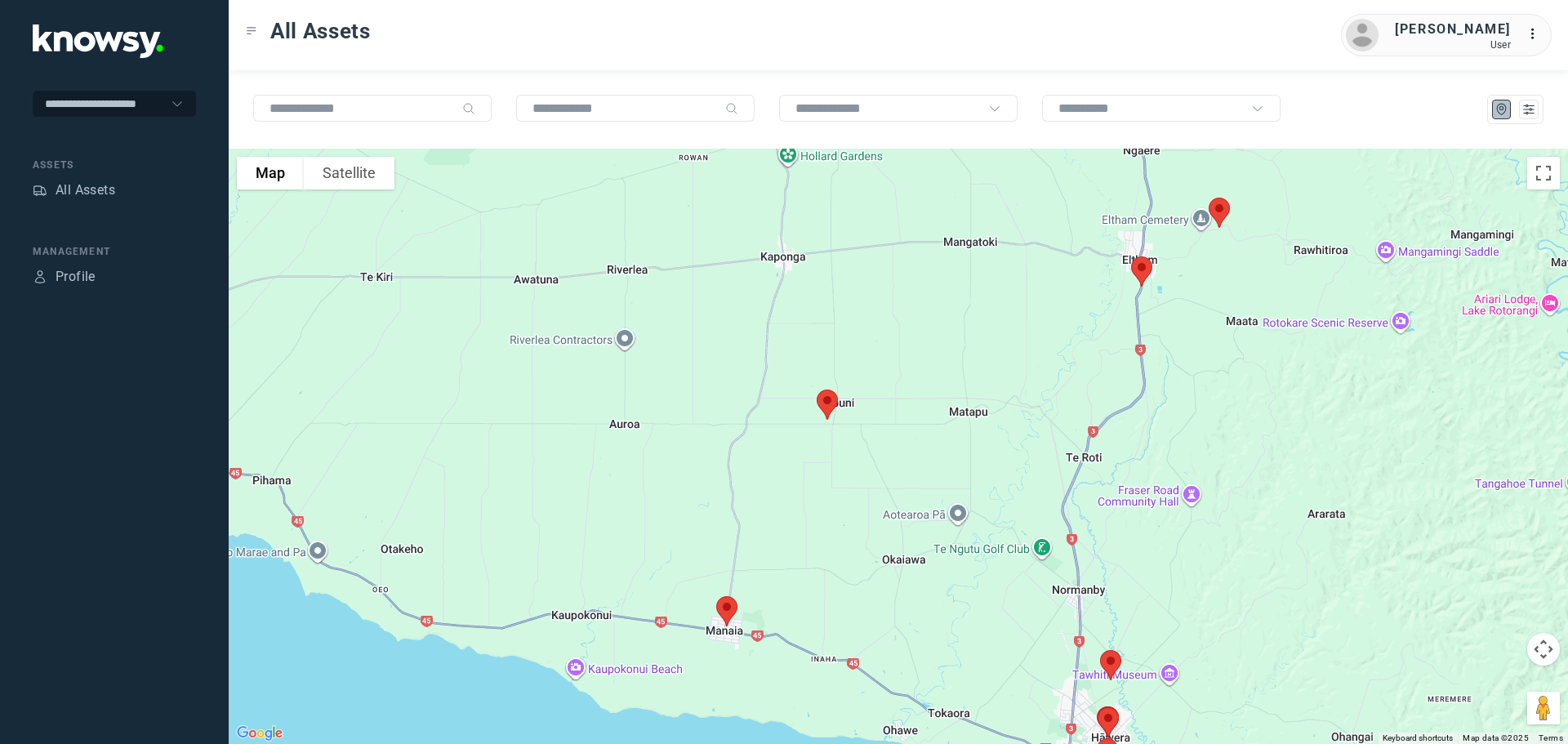
click at [1139, 272] on img at bounding box center [1142, 271] width 34 height 43
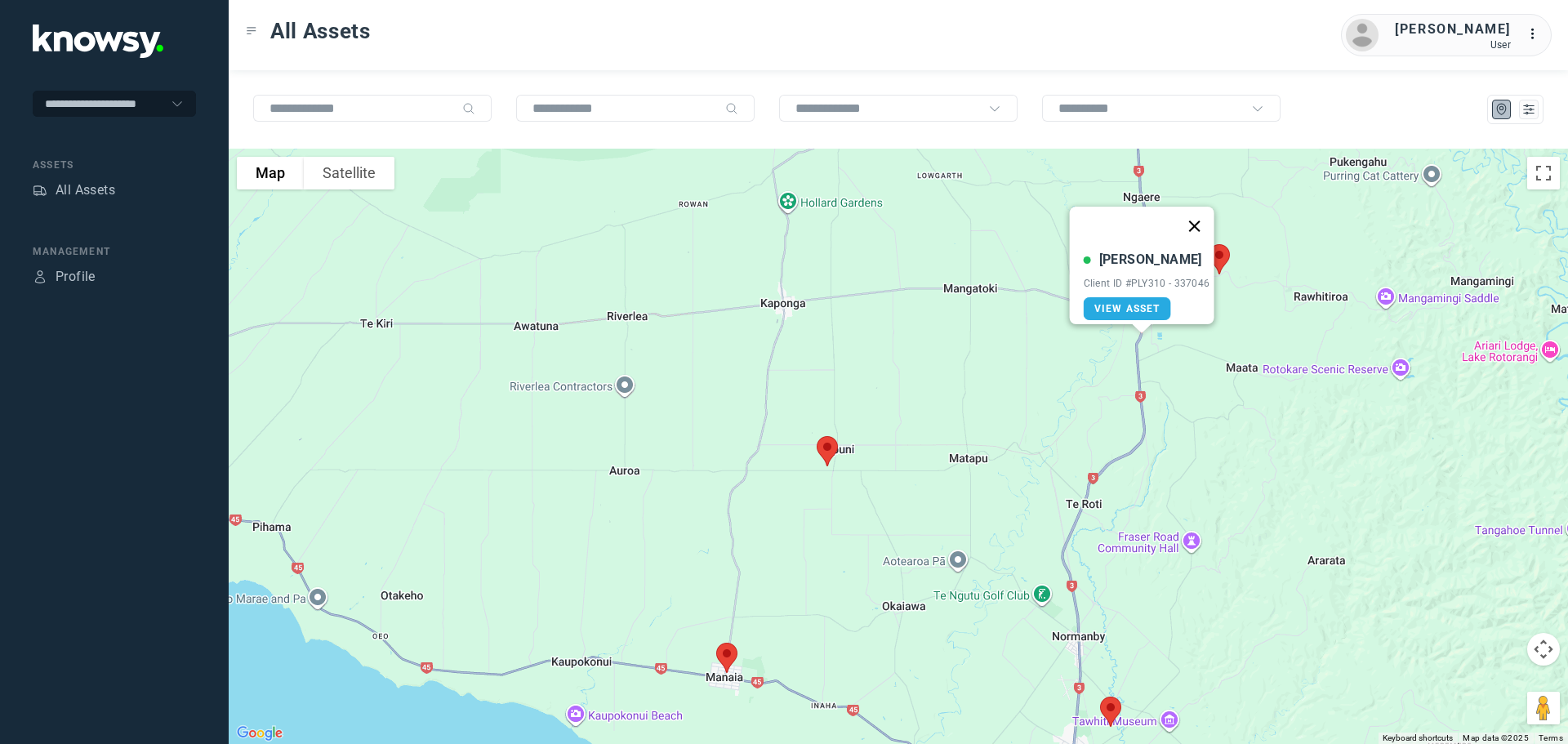
click at [1202, 214] on button "Close" at bounding box center [1194, 226] width 39 height 39
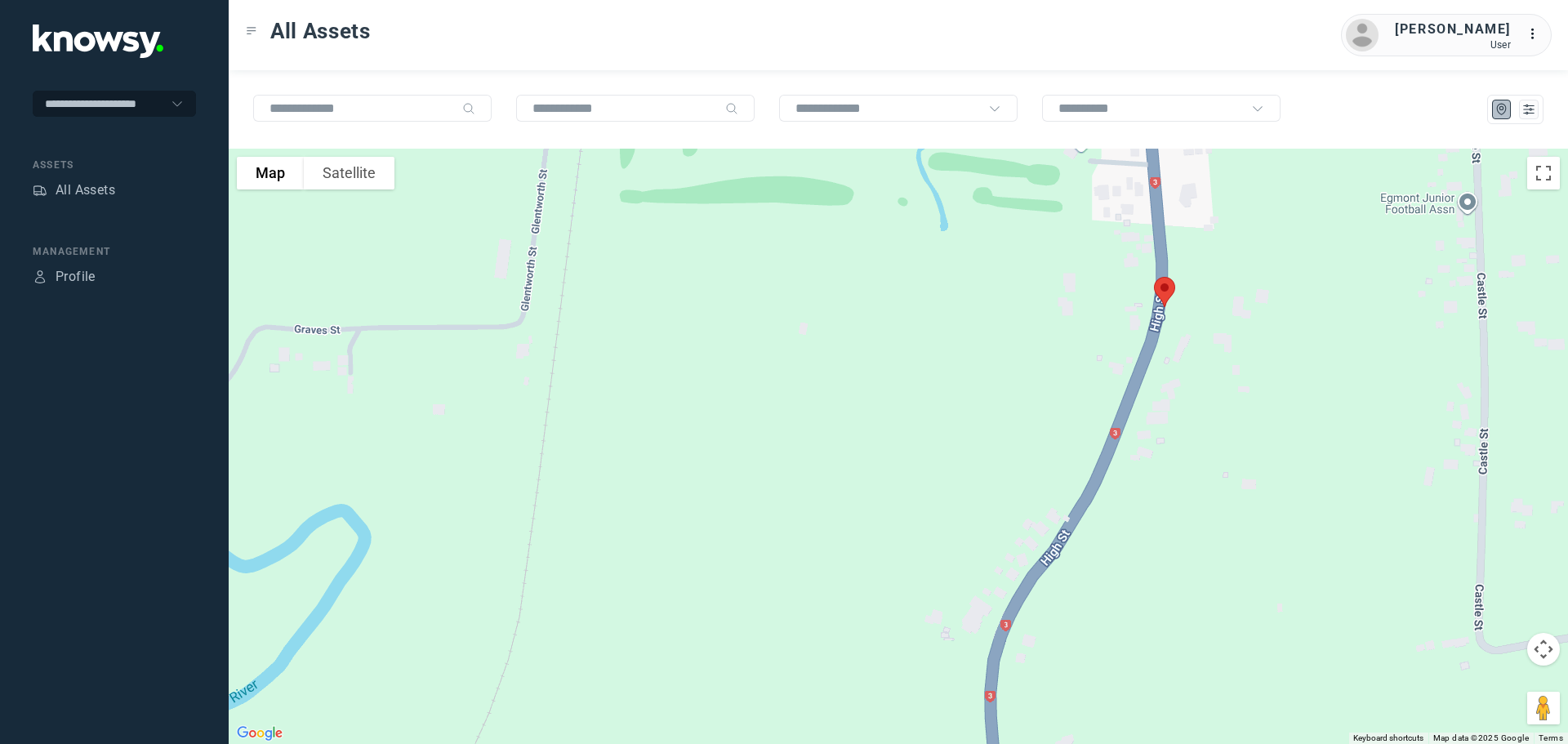
drag, startPoint x: 1318, startPoint y: 372, endPoint x: 1195, endPoint y: 370, distance: 123.0
click at [1195, 370] on div at bounding box center [899, 446] width 1340 height 595
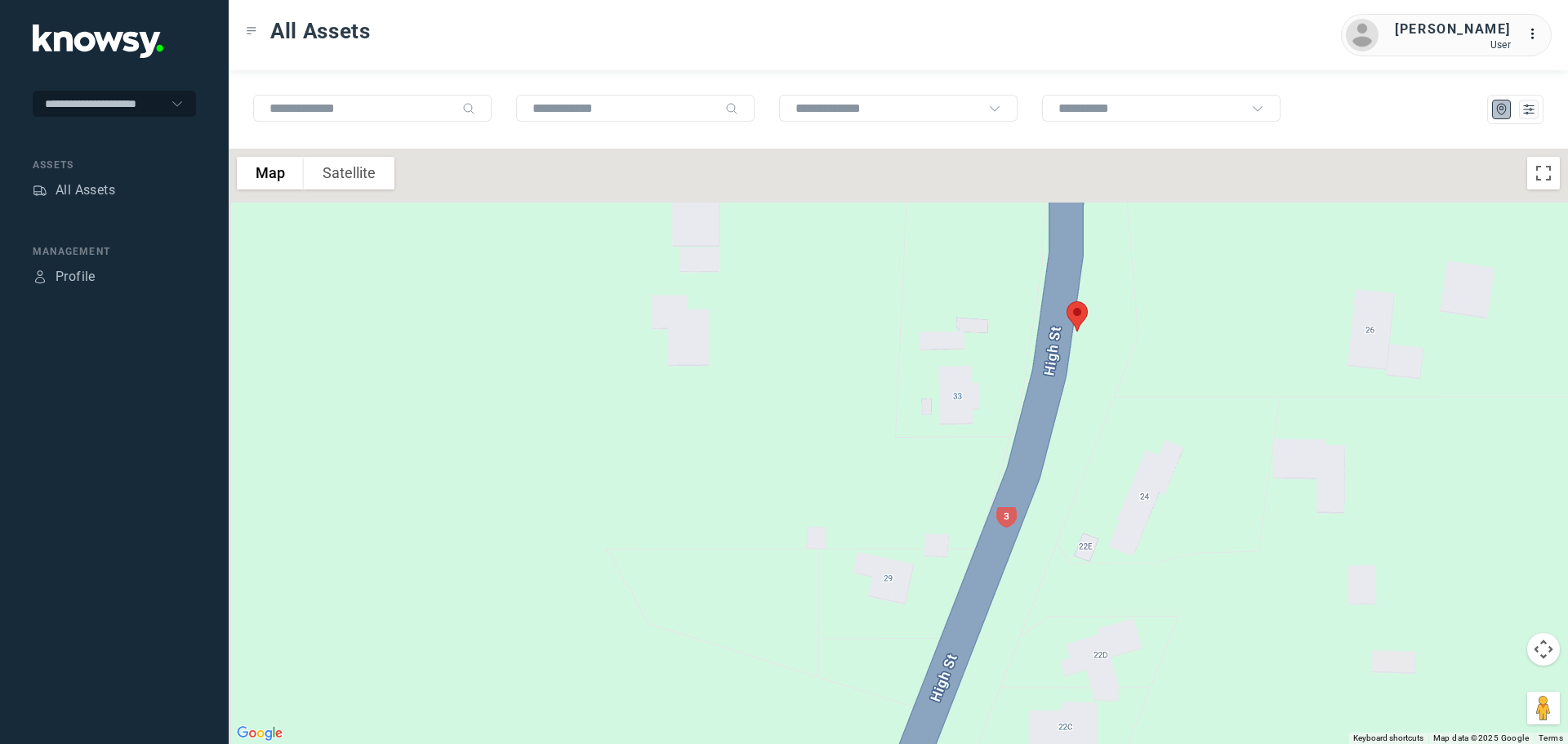
drag, startPoint x: 1076, startPoint y: 250, endPoint x: 1153, endPoint y: 427, distance: 193.0
click at [1153, 427] on div at bounding box center [899, 446] width 1340 height 595
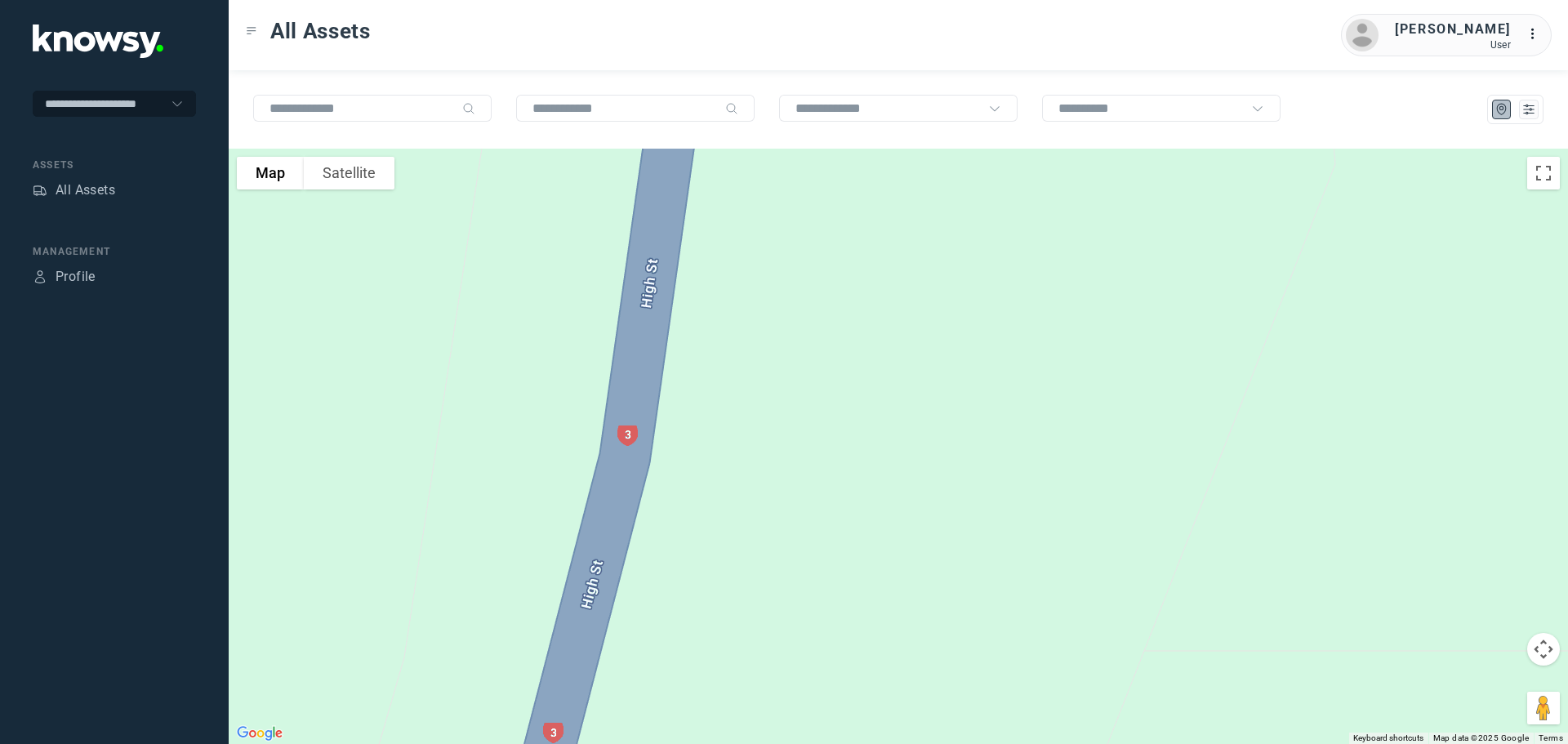
drag, startPoint x: 1009, startPoint y: 258, endPoint x: 1121, endPoint y: 521, distance: 285.9
click at [1121, 521] on div at bounding box center [899, 446] width 1340 height 595
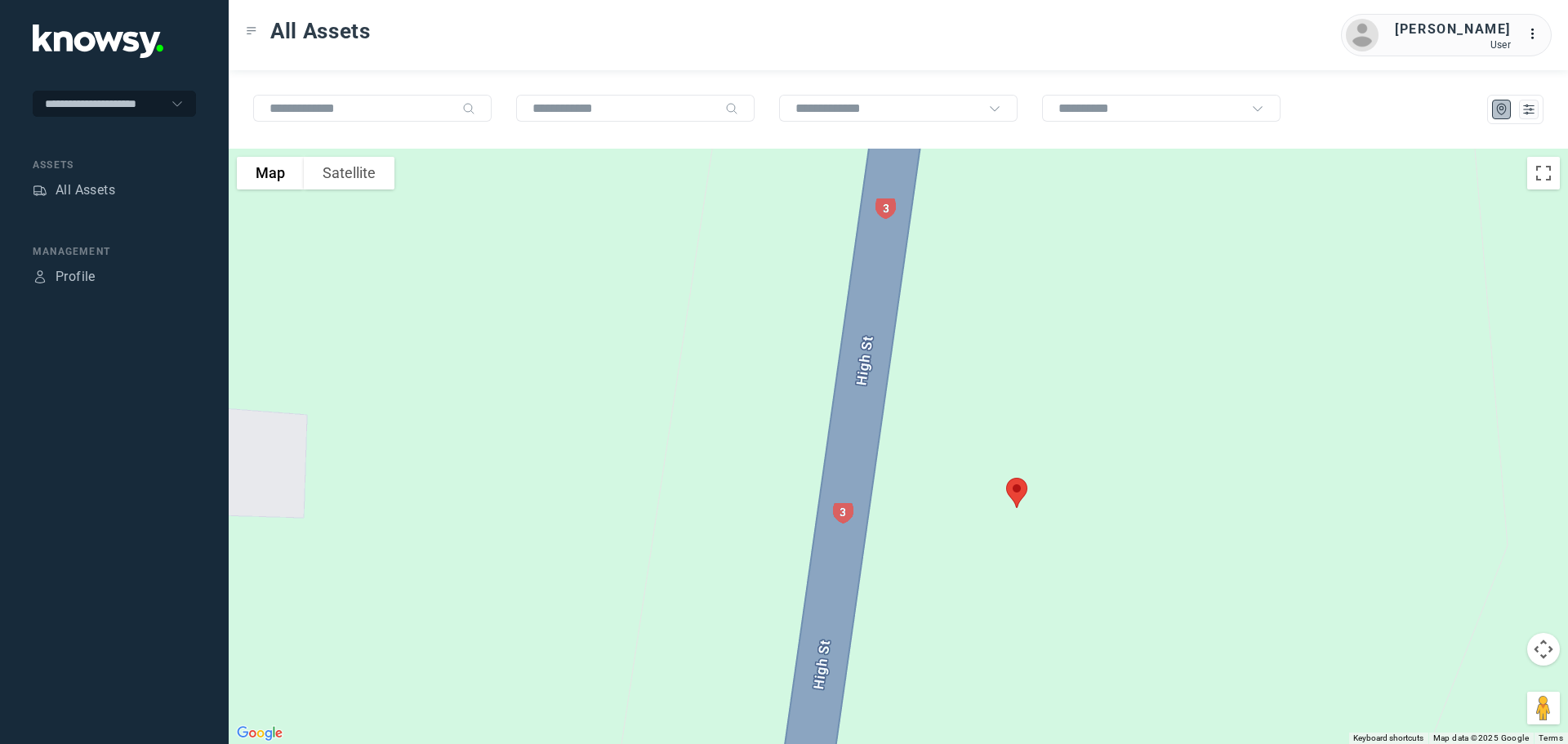
click at [1020, 488] on img at bounding box center [1017, 493] width 34 height 43
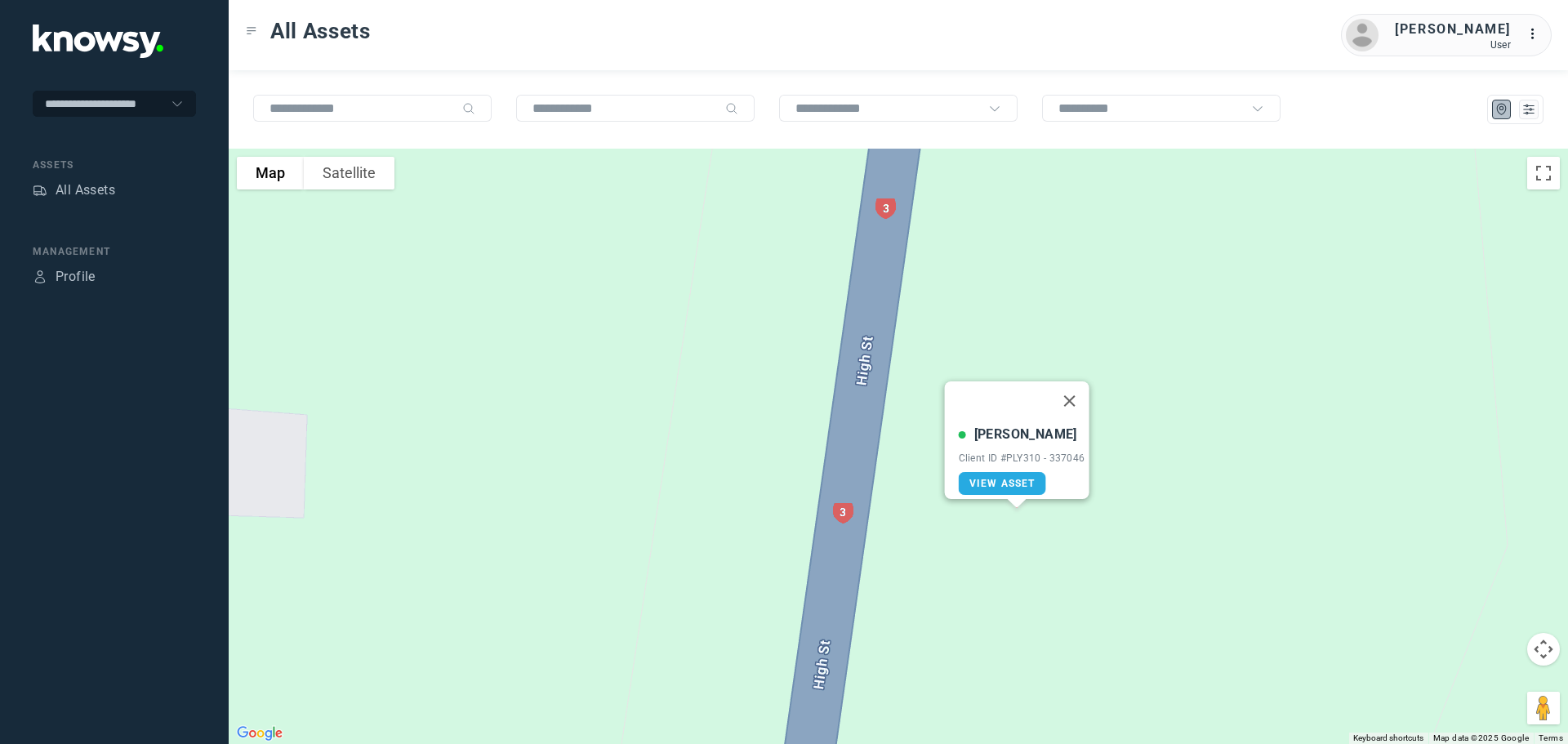
click at [1068, 394] on button "Close" at bounding box center [1069, 401] width 39 height 39
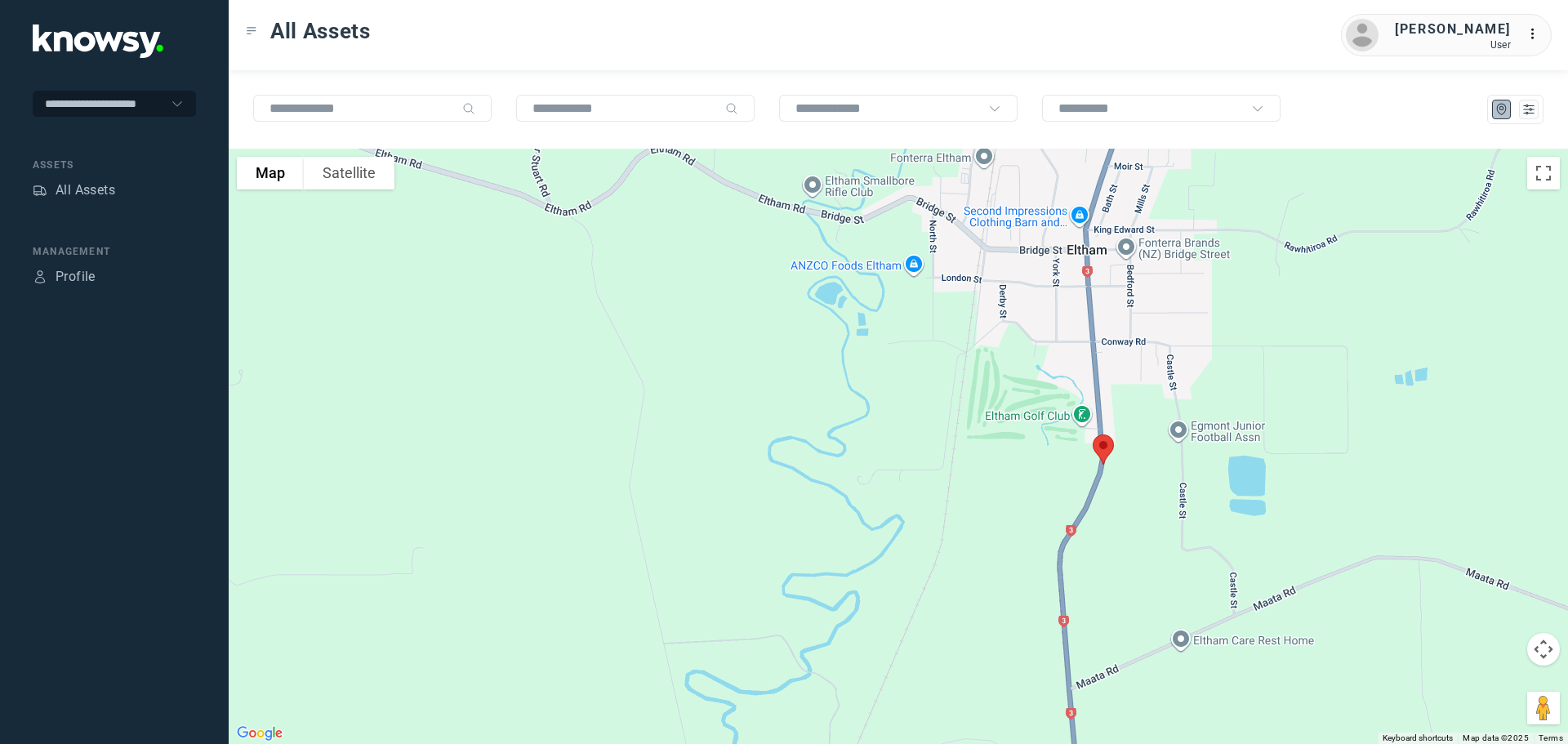
drag, startPoint x: 1141, startPoint y: 343, endPoint x: 1136, endPoint y: 373, distance: 30.4
click at [1136, 373] on div at bounding box center [899, 446] width 1340 height 595
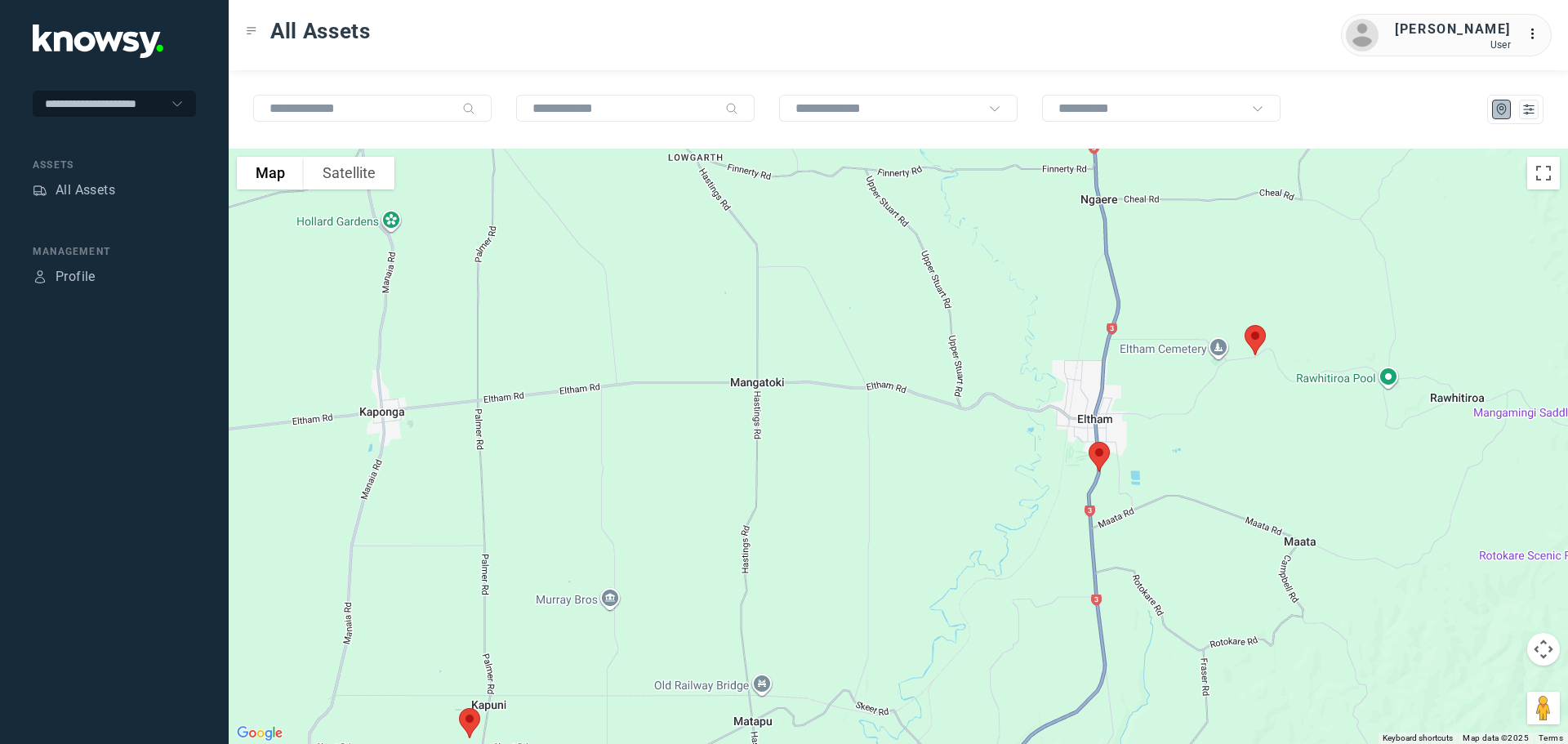
drag, startPoint x: 1234, startPoint y: 341, endPoint x: 1186, endPoint y: 399, distance: 75.3
click at [1186, 399] on div at bounding box center [899, 446] width 1340 height 595
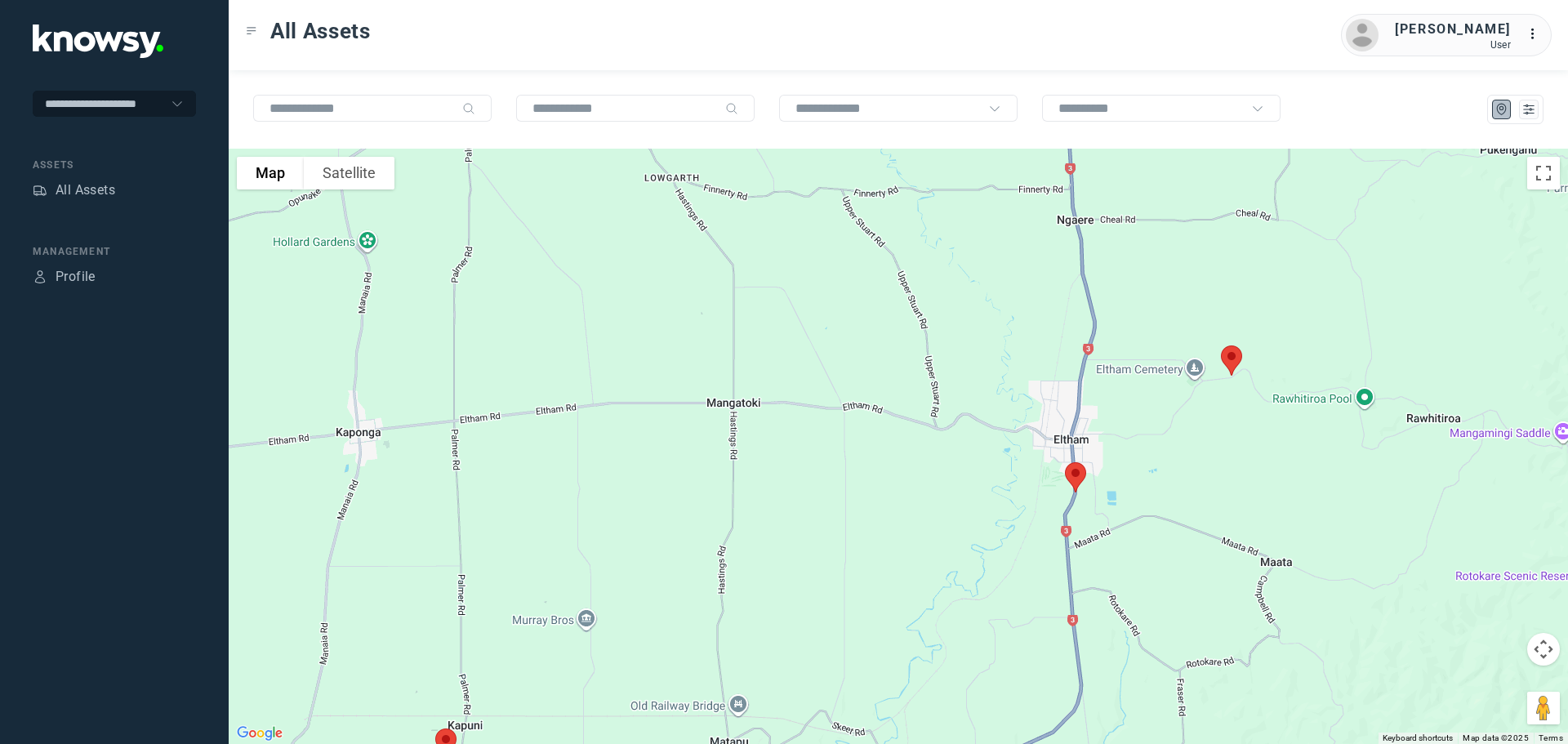
click at [1237, 356] on img at bounding box center [1231, 360] width 34 height 43
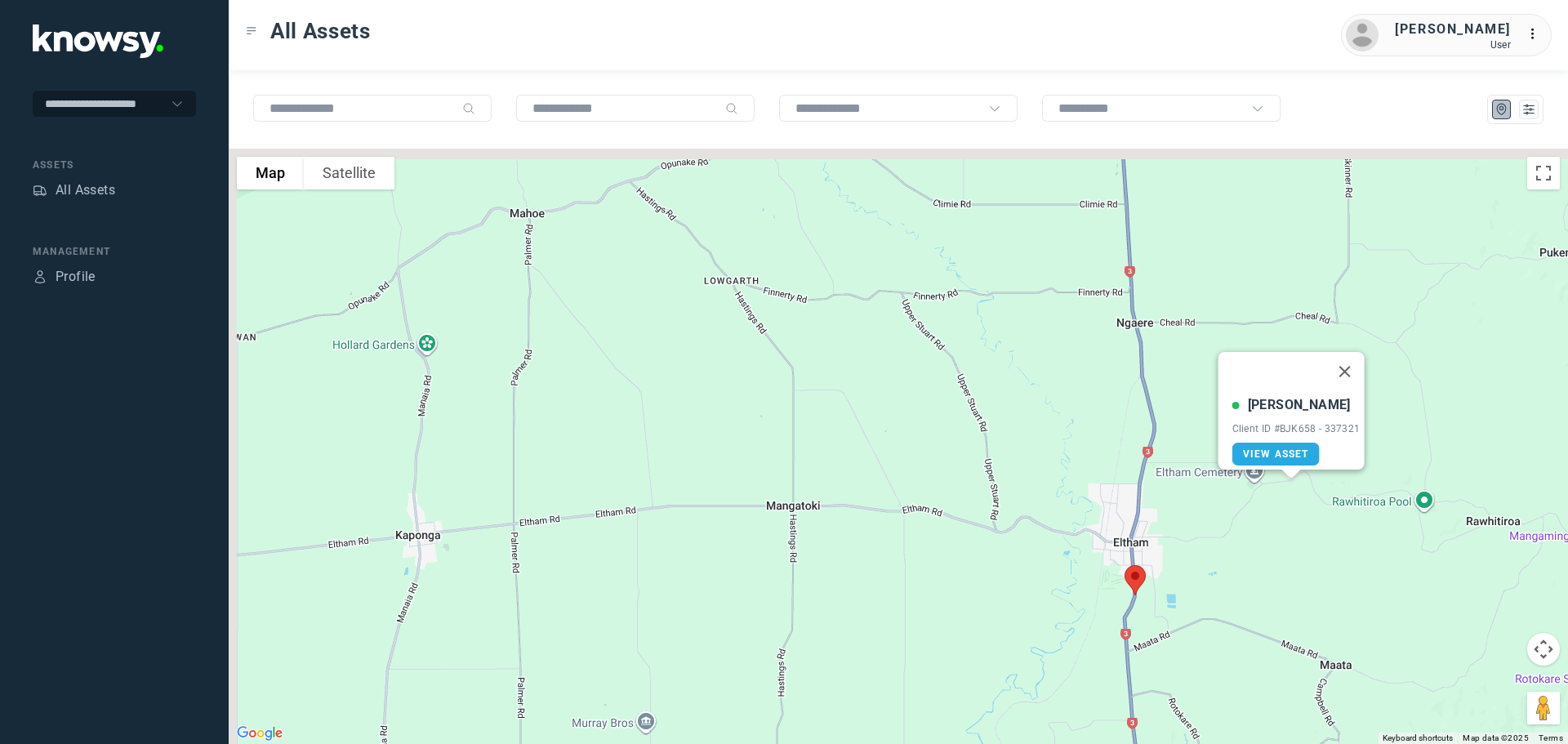
drag, startPoint x: 1018, startPoint y: 328, endPoint x: 1088, endPoint y: 444, distance: 135.5
click at [1088, 444] on div "[PERSON_NAME] Client ID #BJK658 - 337321 View Asset" at bounding box center [899, 446] width 1340 height 595
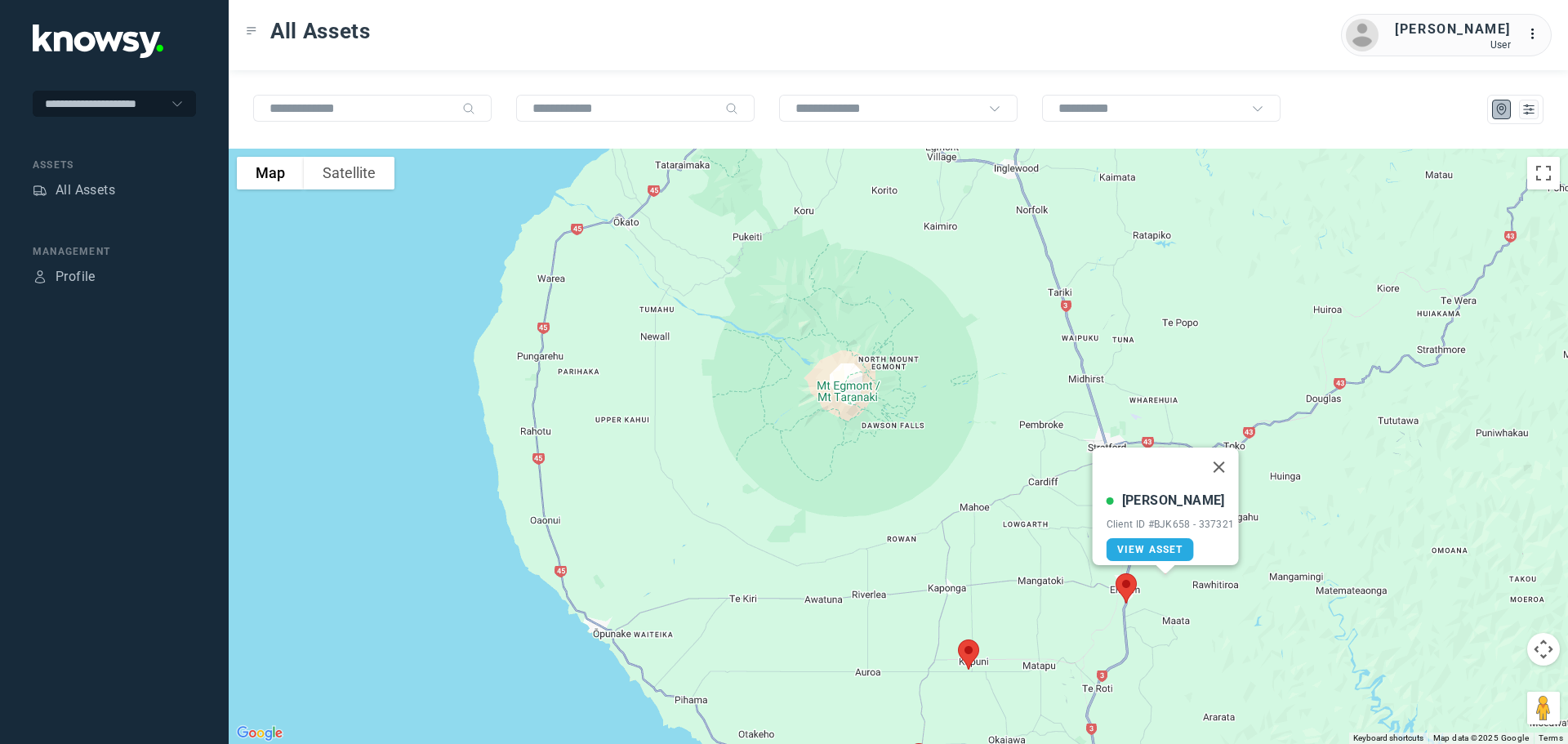
drag, startPoint x: 1048, startPoint y: 423, endPoint x: 1064, endPoint y: 507, distance: 85.5
click at [1064, 507] on div "[PERSON_NAME] Client ID #BJK658 - 337321 View Asset" at bounding box center [899, 446] width 1340 height 595
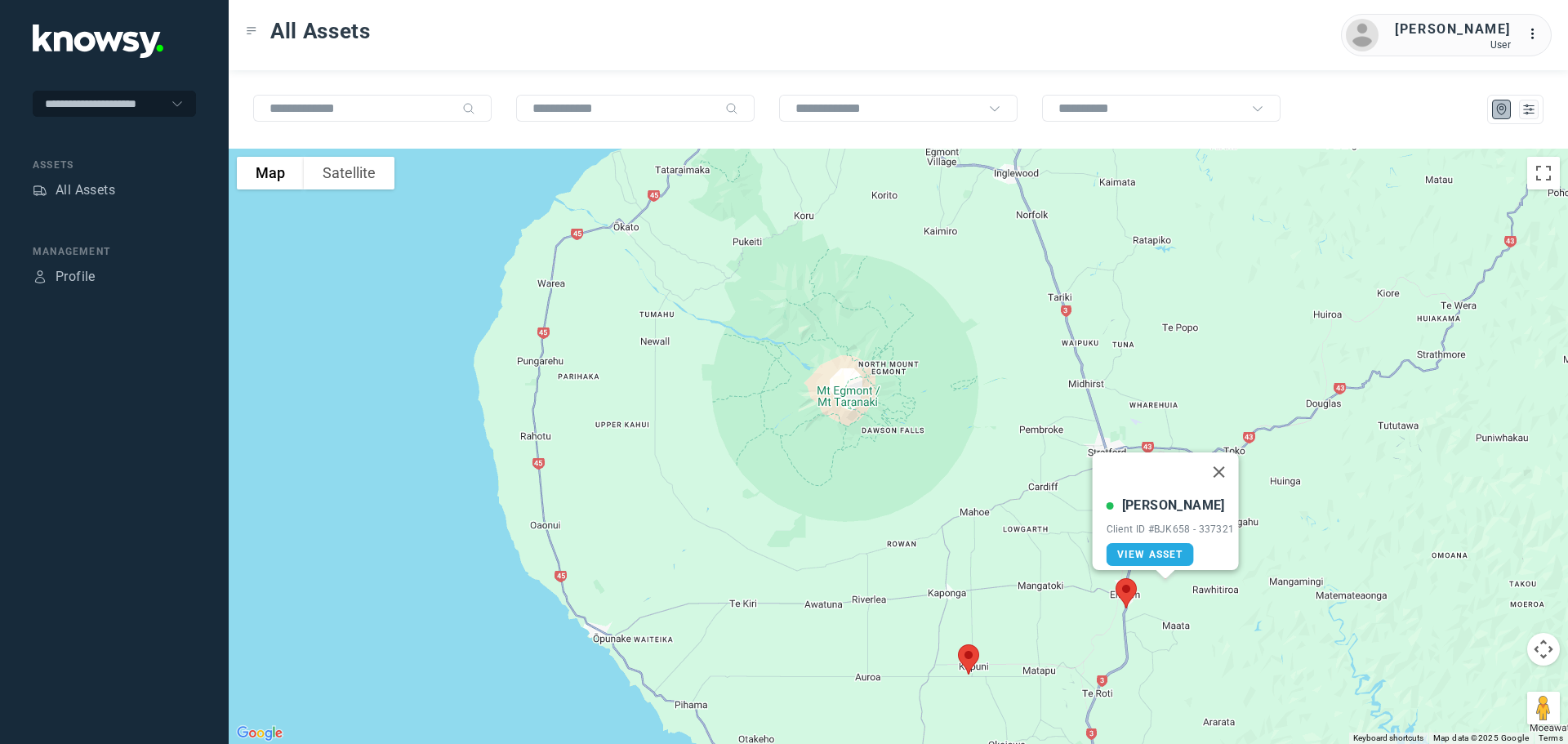
drag, startPoint x: 1040, startPoint y: 378, endPoint x: 1079, endPoint y: 531, distance: 157.9
click at [1079, 531] on div "[PERSON_NAME] Client ID #BJK658 - 337321 View Asset" at bounding box center [899, 446] width 1340 height 595
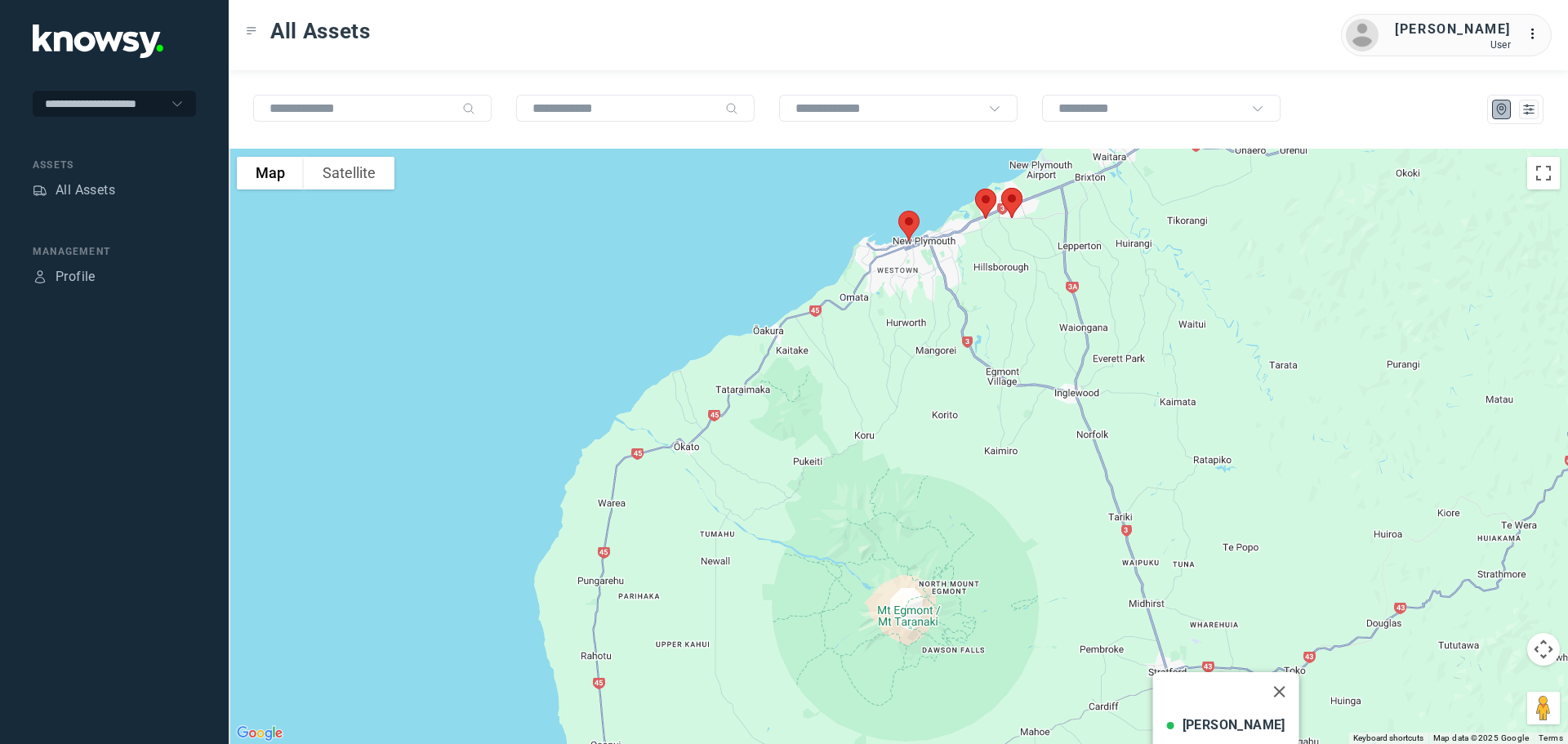
drag, startPoint x: 1071, startPoint y: 418, endPoint x: 1115, endPoint y: 550, distance: 139.1
click at [1115, 550] on div "[PERSON_NAME] Client ID #BJK658 - 337321 View Asset" at bounding box center [899, 446] width 1340 height 595
